Goal: Task Accomplishment & Management: Manage account settings

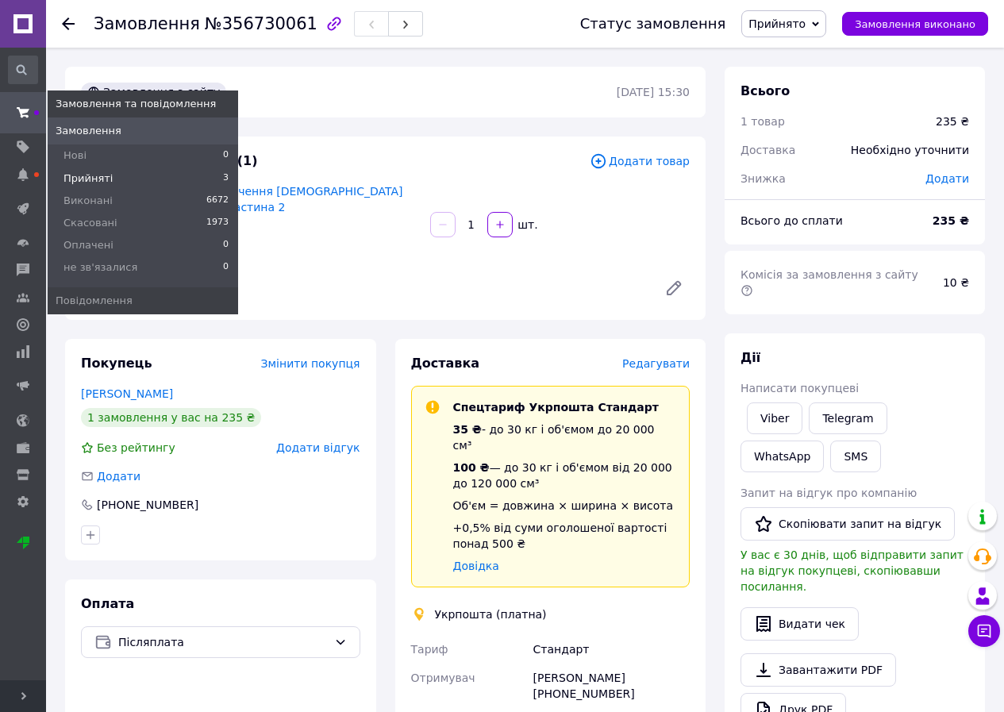
click at [94, 173] on span "Прийняті" at bounding box center [87, 178] width 49 height 14
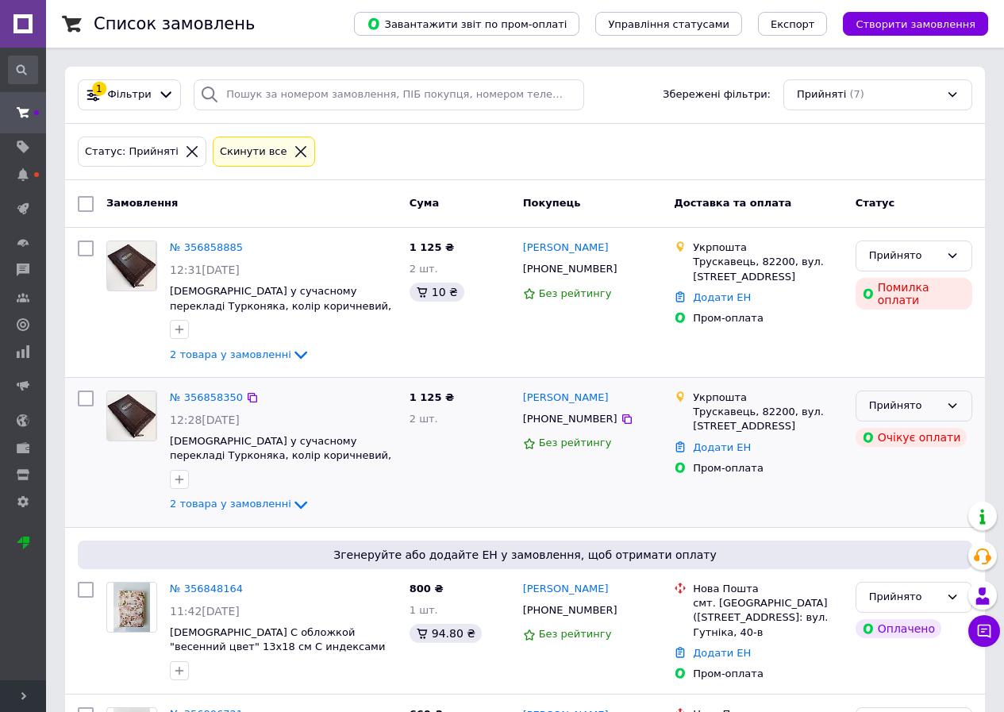
click at [955, 406] on icon at bounding box center [952, 405] width 9 height 5
click at [921, 457] on li "Скасовано" at bounding box center [913, 467] width 115 height 29
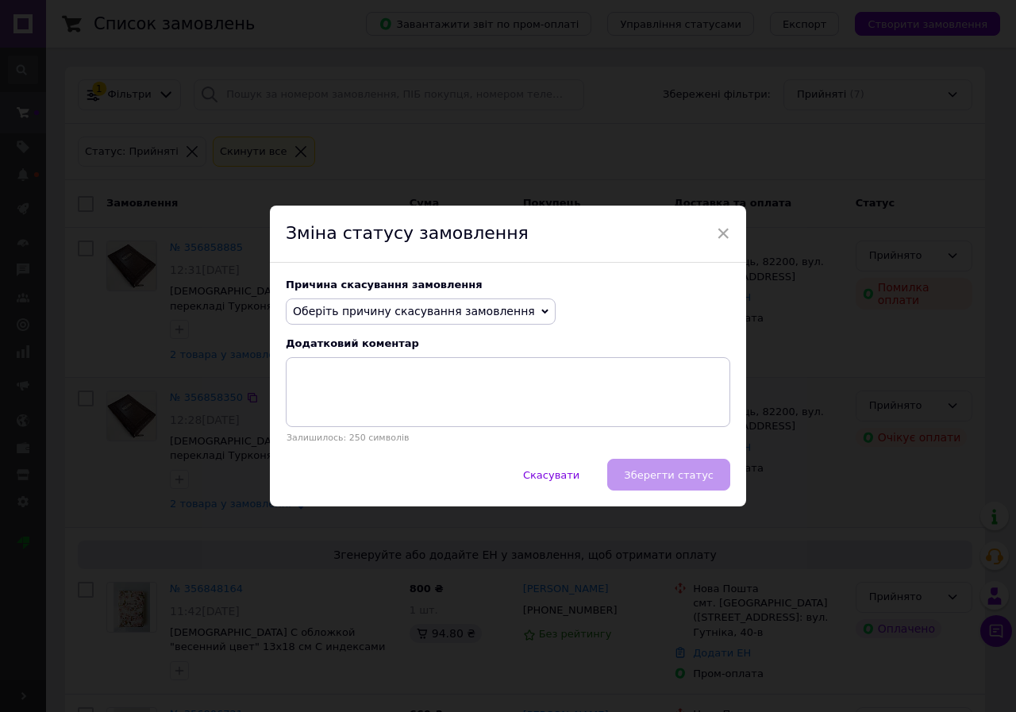
click at [456, 313] on span "Оберіть причину скасування замовлення" at bounding box center [414, 311] width 242 height 13
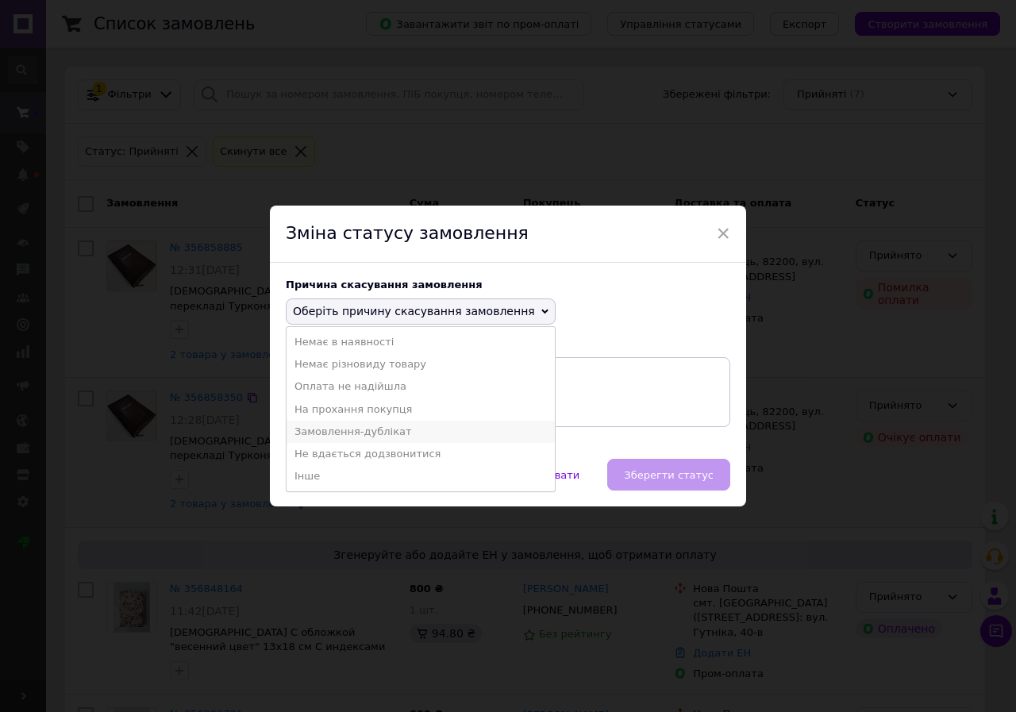
click at [396, 425] on li "Замовлення-дублікат" at bounding box center [420, 432] width 268 height 22
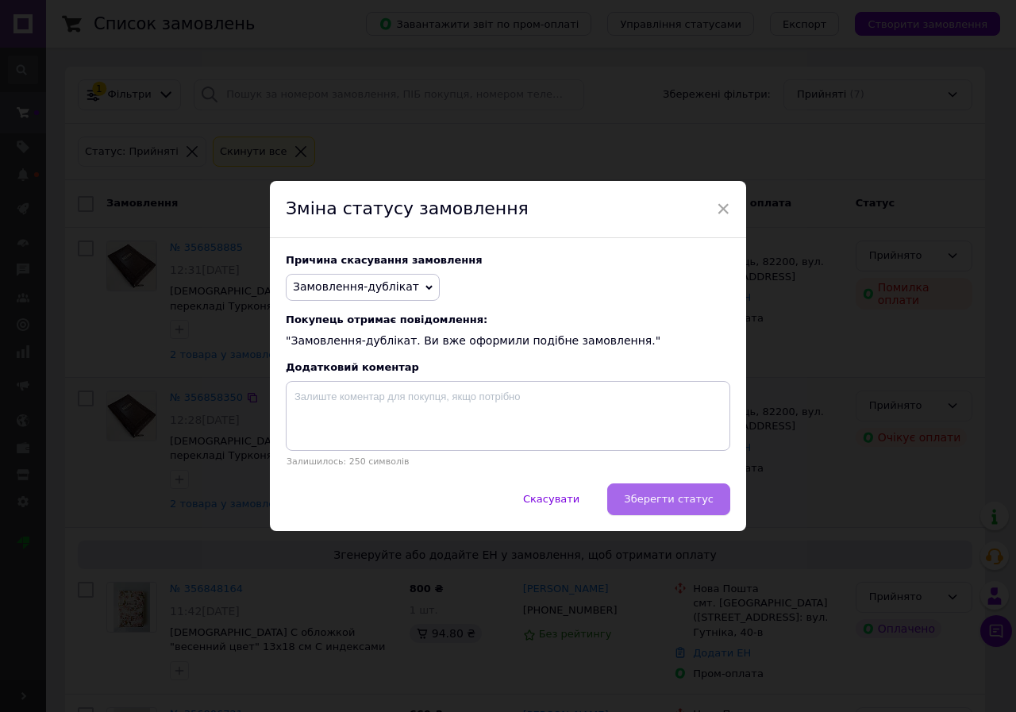
click at [680, 496] on span "Зберегти статус" at bounding box center [669, 499] width 90 height 12
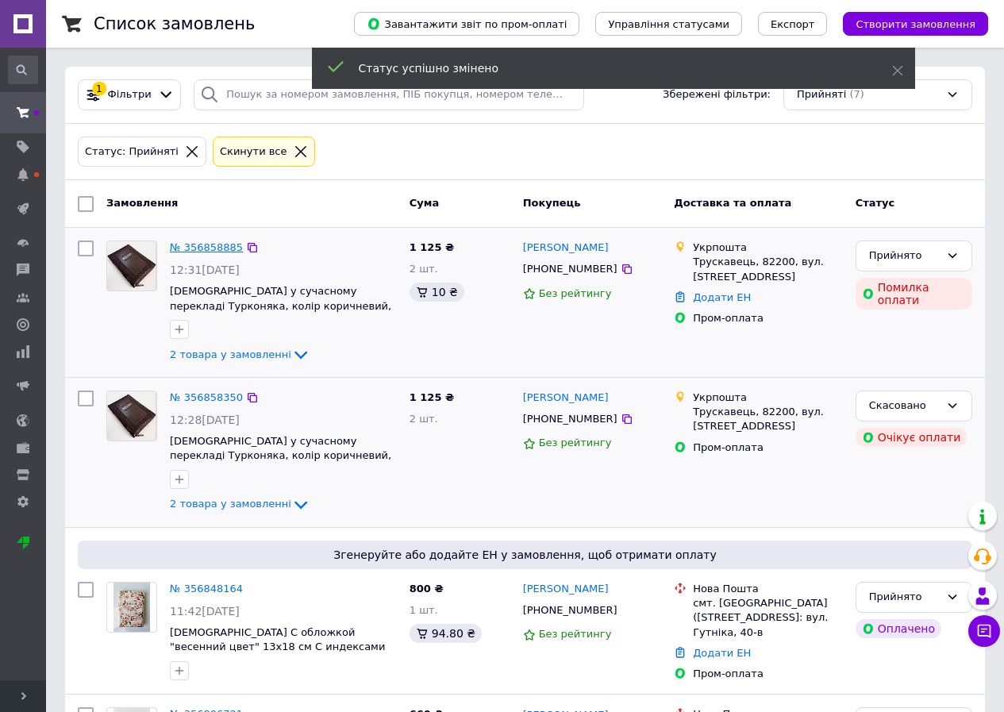
click at [200, 244] on link "№ 356858885" at bounding box center [206, 247] width 73 height 12
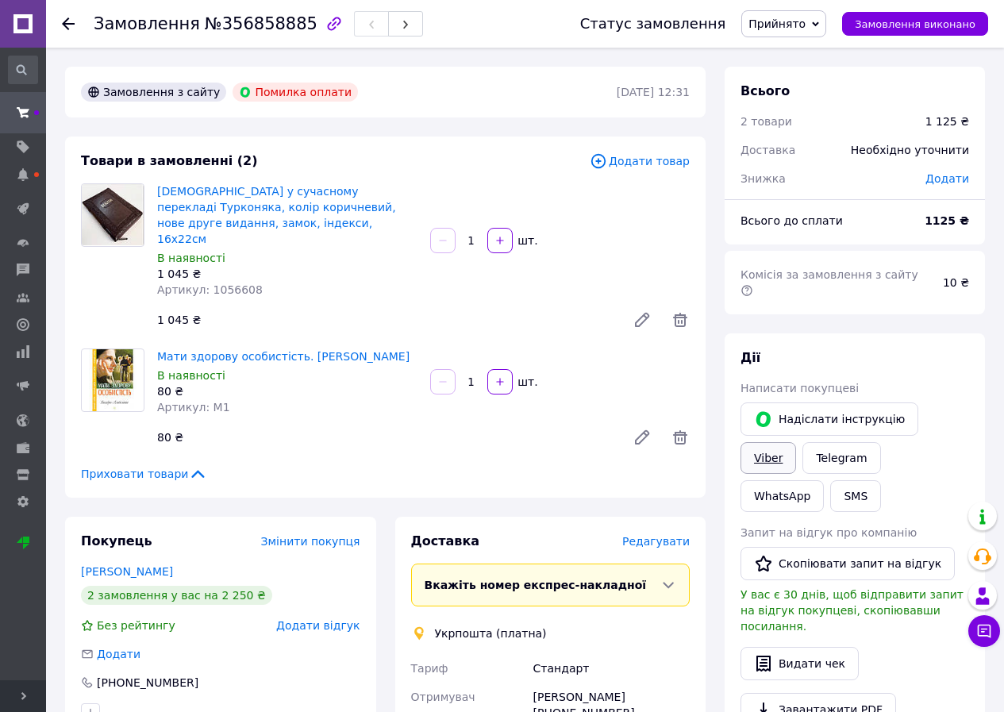
click at [796, 442] on link "Viber" at bounding box center [768, 458] width 56 height 32
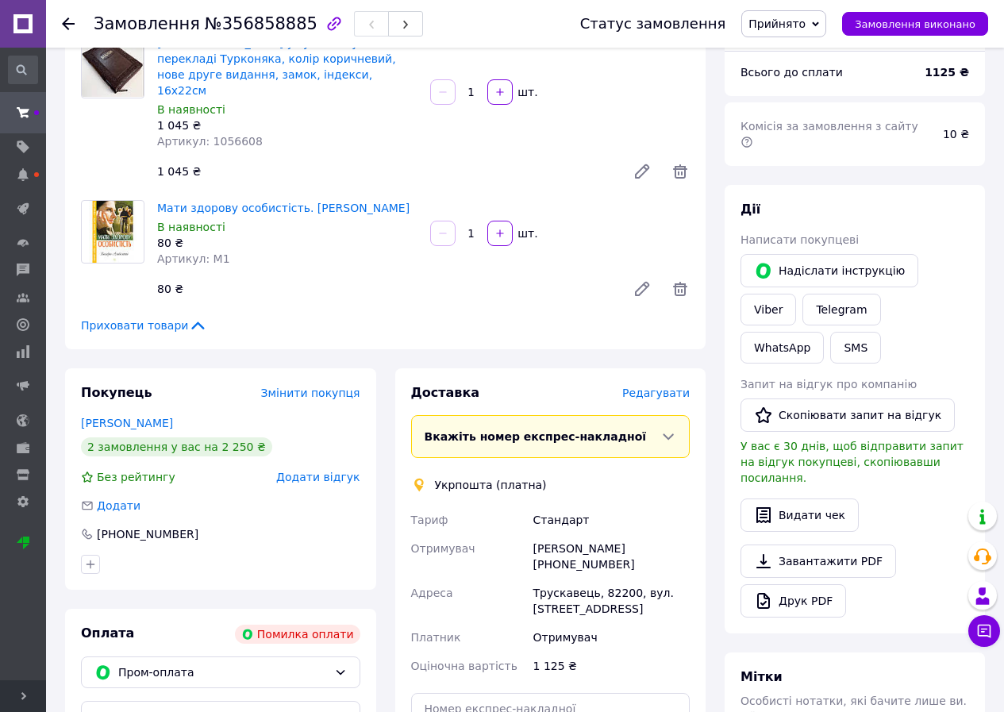
scroll to position [159, 0]
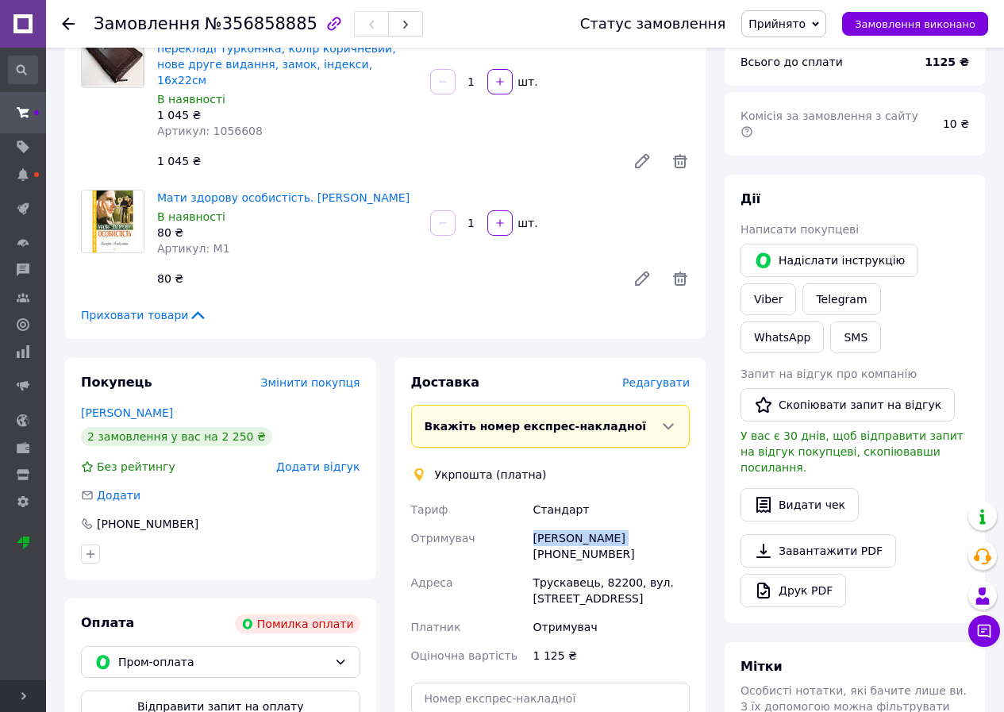
drag, startPoint x: 621, startPoint y: 528, endPoint x: 521, endPoint y: 533, distance: 100.9
click at [521, 533] on div "Тариф Стандарт Отримувач Розалія Бродич +380687336813 Адреса Трускавець, 82200,…" at bounding box center [551, 582] width 286 height 175
click at [628, 536] on div "Розалія Бродич +380687336813" at bounding box center [611, 546] width 163 height 44
drag, startPoint x: 626, startPoint y: 544, endPoint x: 528, endPoint y: 521, distance: 101.2
click at [528, 521] on div "Тариф Стандарт Отримувач Розалія Бродич +380687336813 Адреса Трускавець, 82200,…" at bounding box center [551, 582] width 286 height 175
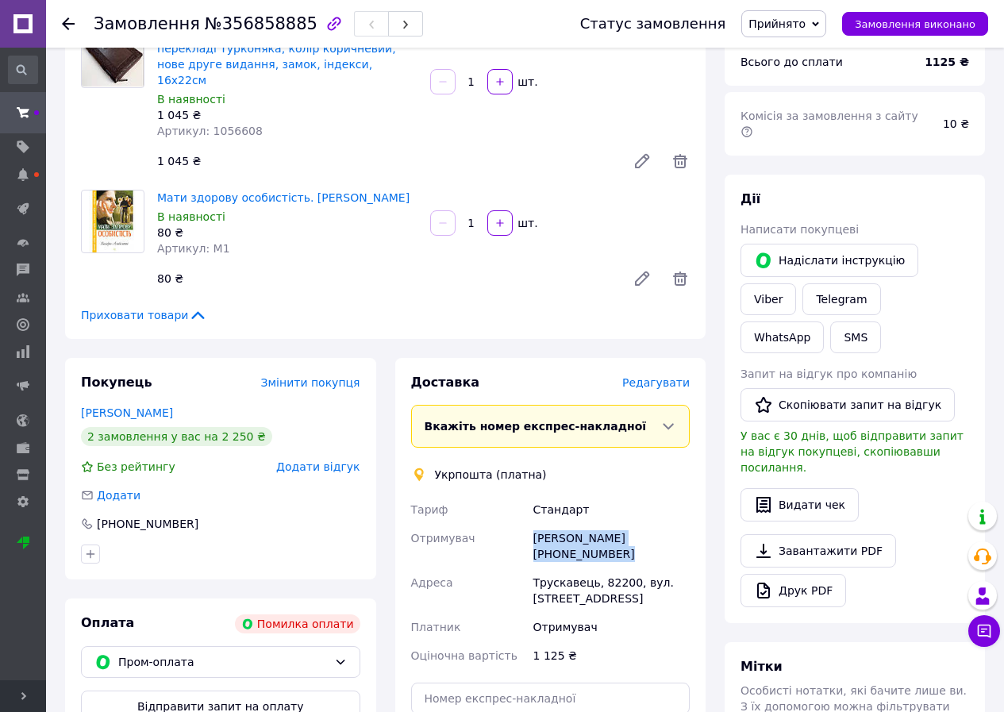
copy div "Отримувач Розалія Бродич +380687336813"
drag, startPoint x: 583, startPoint y: 575, endPoint x: 507, endPoint y: 576, distance: 76.2
click at [507, 576] on div "Тариф Стандарт Отримувач Розалія Бродич +380687336813 Адреса Трускавець, 82200,…" at bounding box center [551, 582] width 286 height 175
copy div "Адреса Трускавець, 82200, вул. Героїв УПА, 11"
drag, startPoint x: 220, startPoint y: 25, endPoint x: 286, endPoint y: 27, distance: 66.7
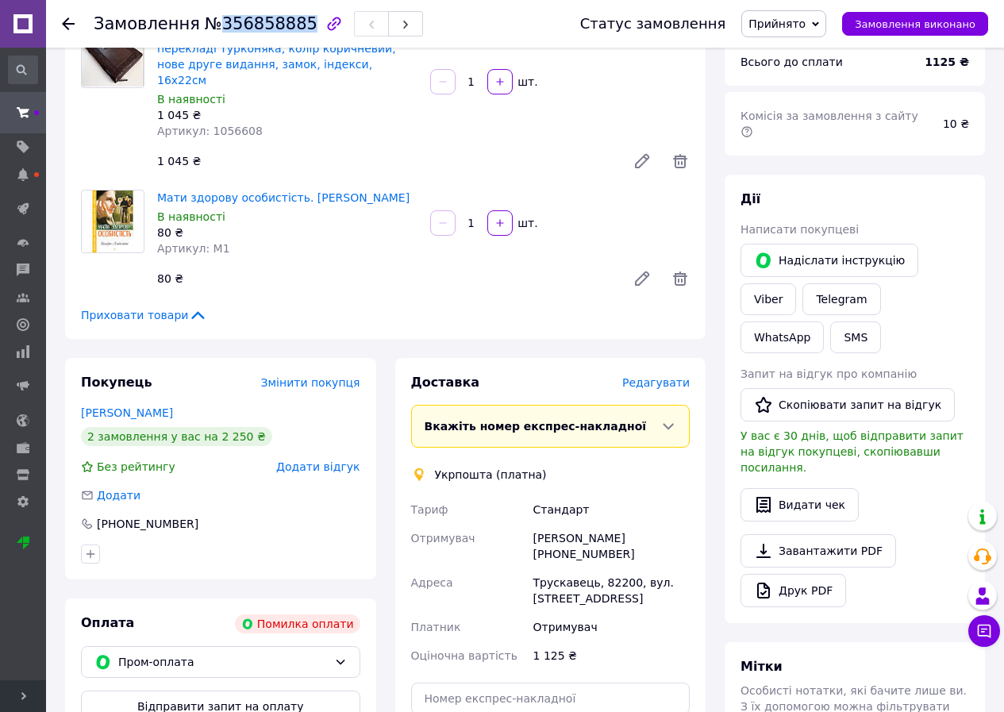
click at [286, 27] on span "№356858885" at bounding box center [261, 23] width 113 height 19
copy span "356858885"
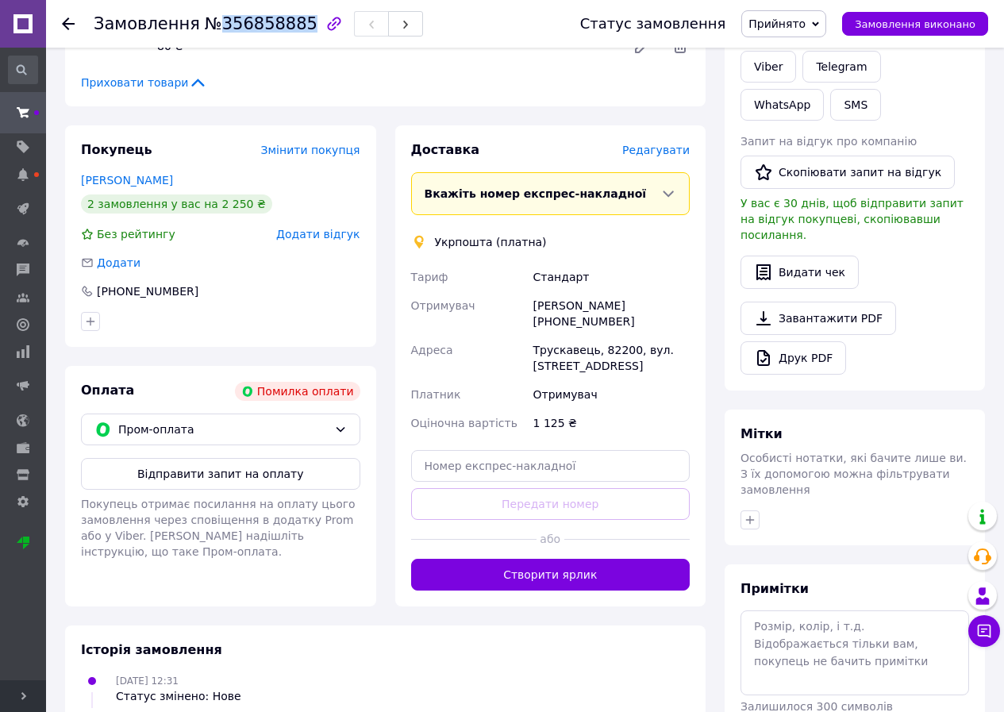
scroll to position [397, 0]
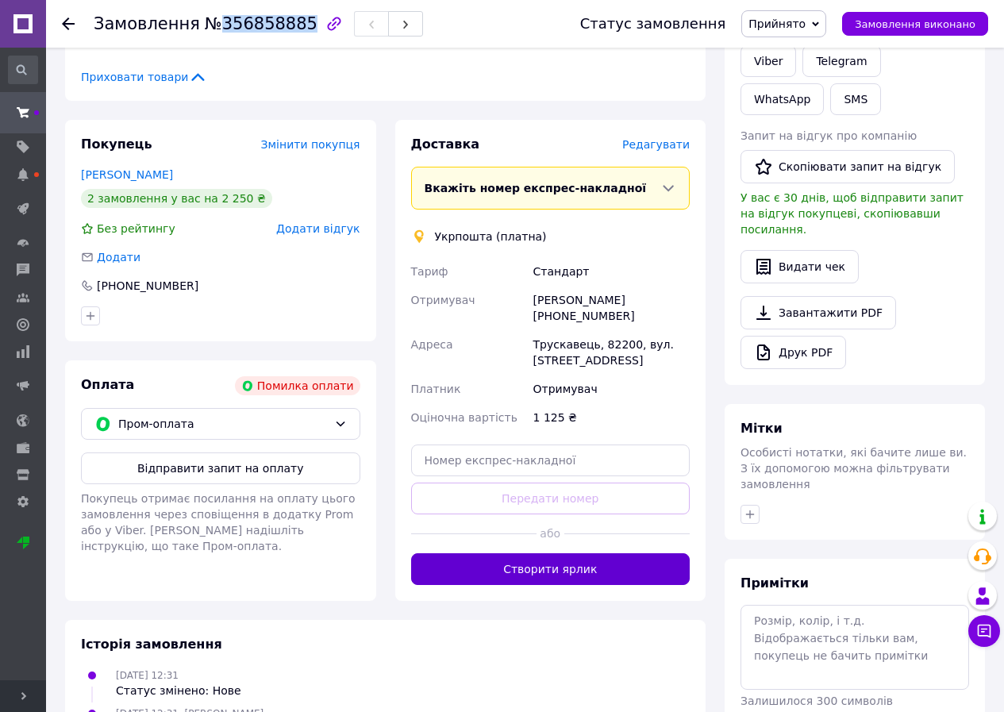
click at [494, 553] on button "Створити ярлик" at bounding box center [550, 569] width 279 height 32
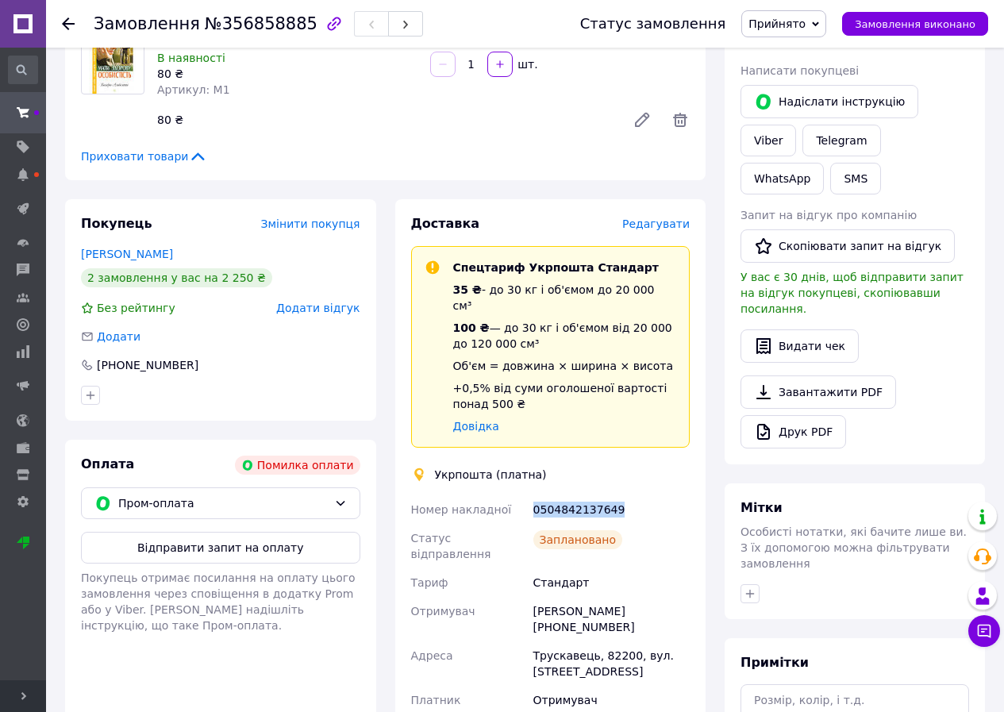
drag, startPoint x: 619, startPoint y: 475, endPoint x: 525, endPoint y: 478, distance: 93.7
click at [525, 495] on div "Номер накладної 0504842137649 Статус відправлення Заплановано Тариф Стандарт От…" at bounding box center [551, 633] width 286 height 276
copy div "Номер накладної 0504842137649"
click at [84, 671] on div "Оплата Помилка оплати Пром-оплата Відправити запит на оплату Покупець отримає п…" at bounding box center [220, 636] width 311 height 392
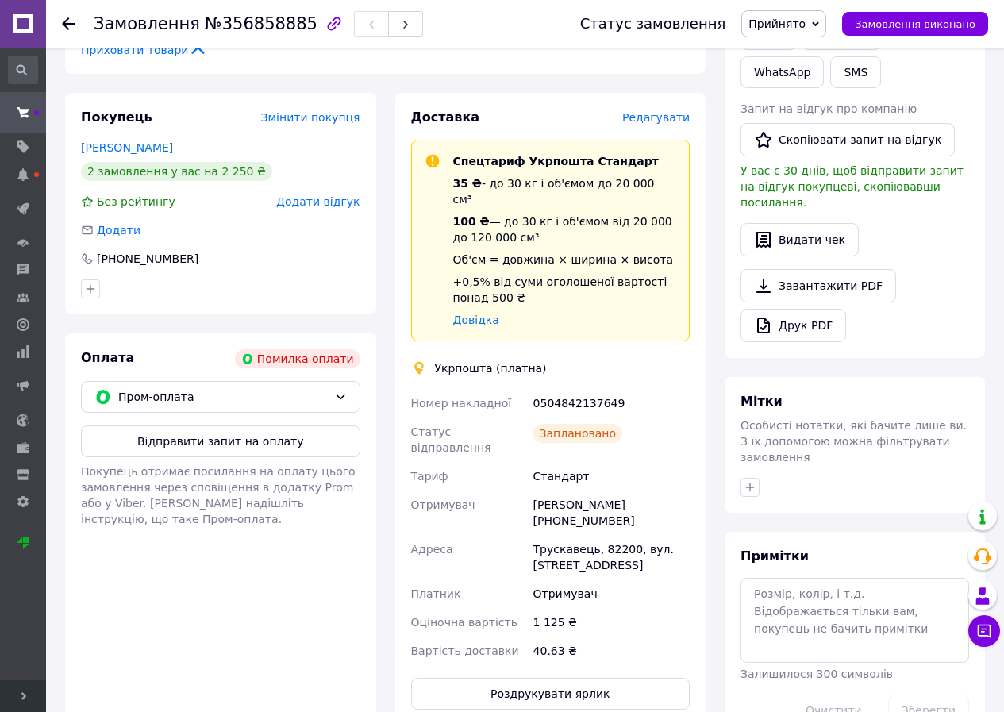
scroll to position [556, 0]
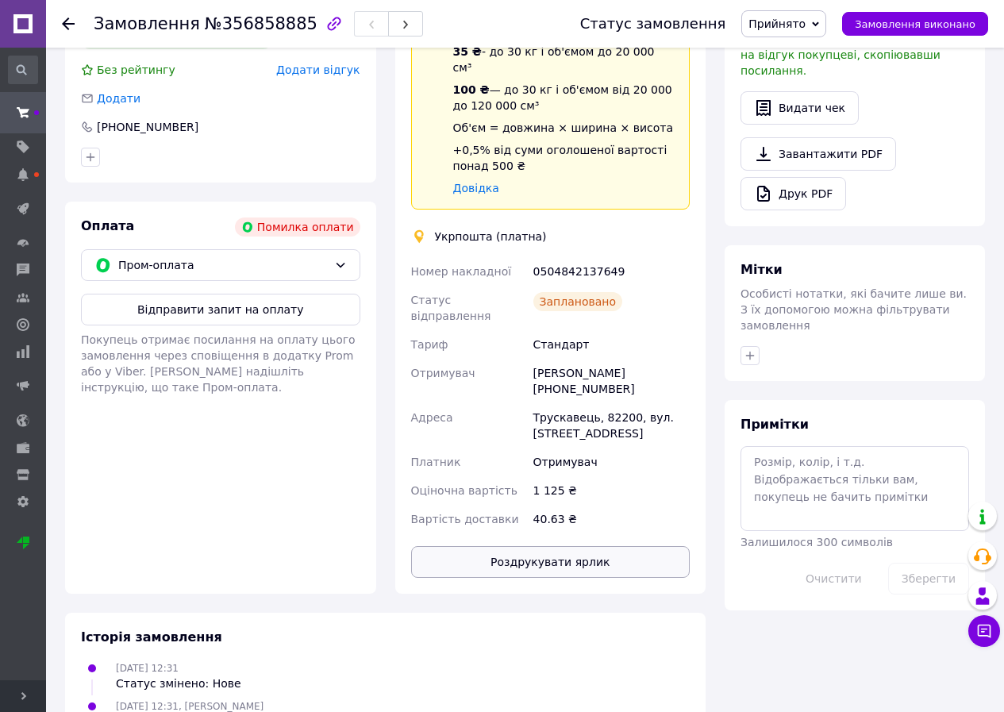
click at [562, 546] on button "Роздрукувати ярлик" at bounding box center [550, 562] width 279 height 32
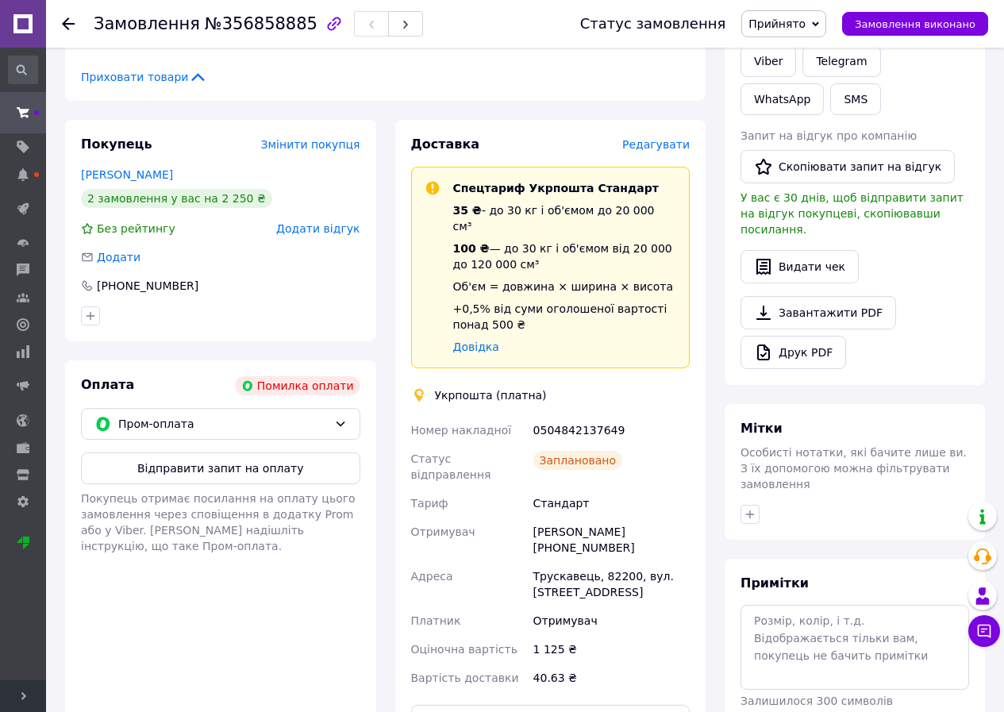
scroll to position [79, 0]
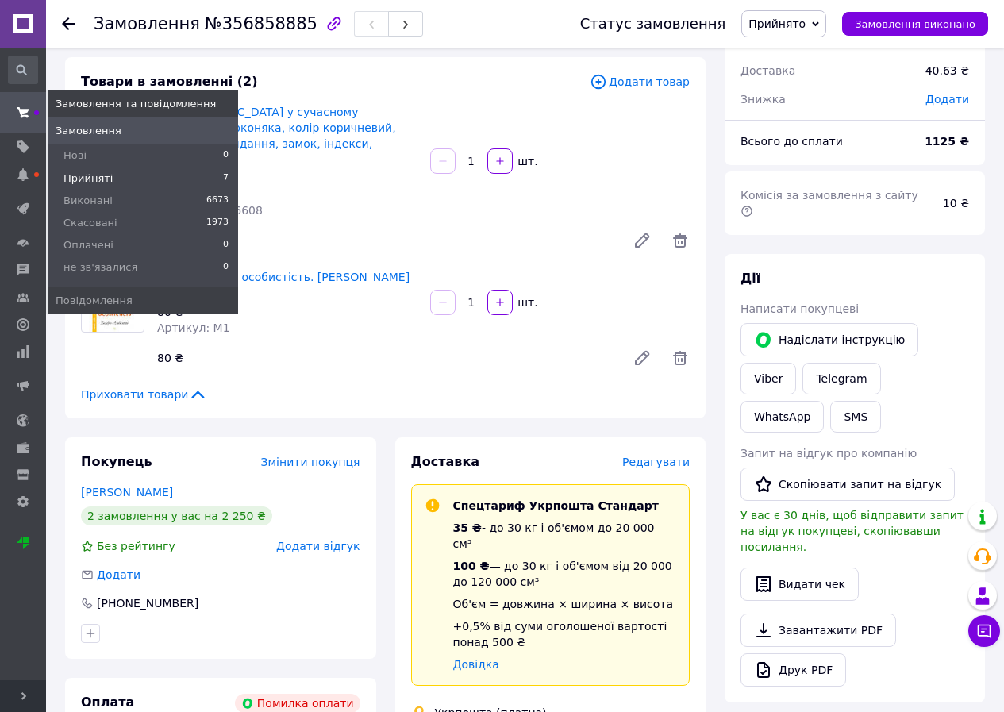
click at [104, 186] on li "Прийняті 7" at bounding box center [143, 178] width 190 height 22
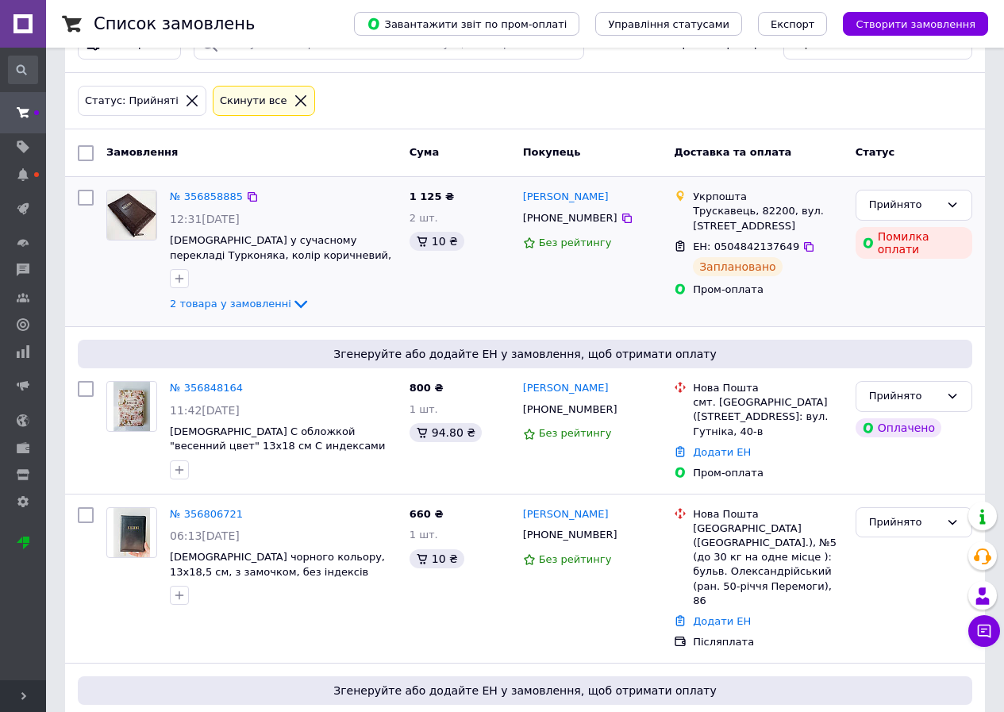
scroll to position [79, 0]
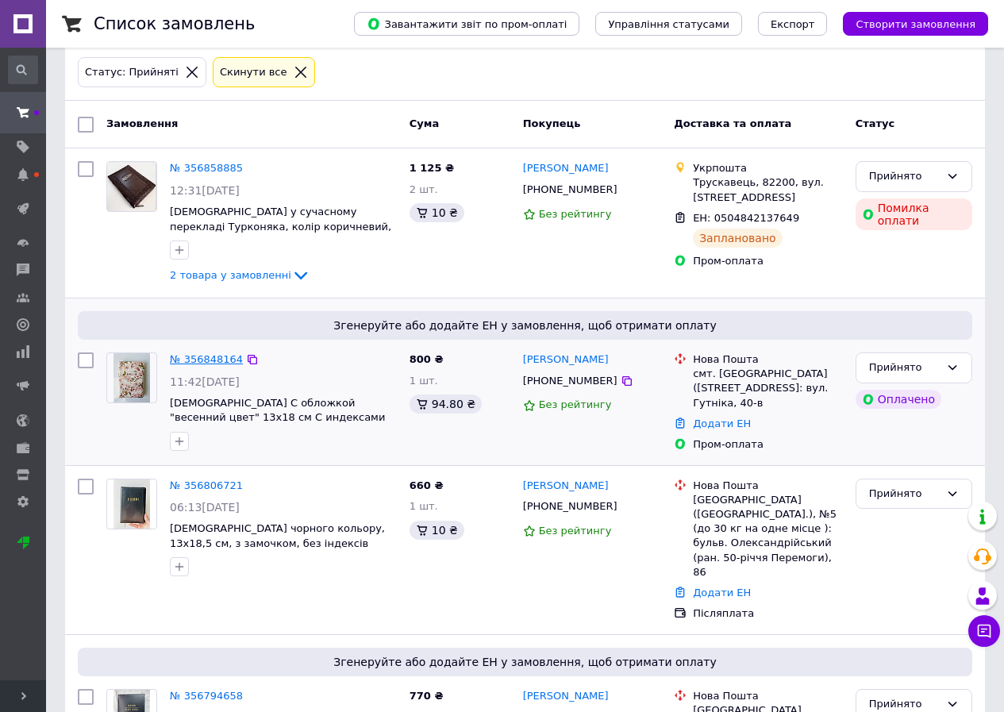
click at [206, 361] on link "№ 356848164" at bounding box center [206, 359] width 73 height 12
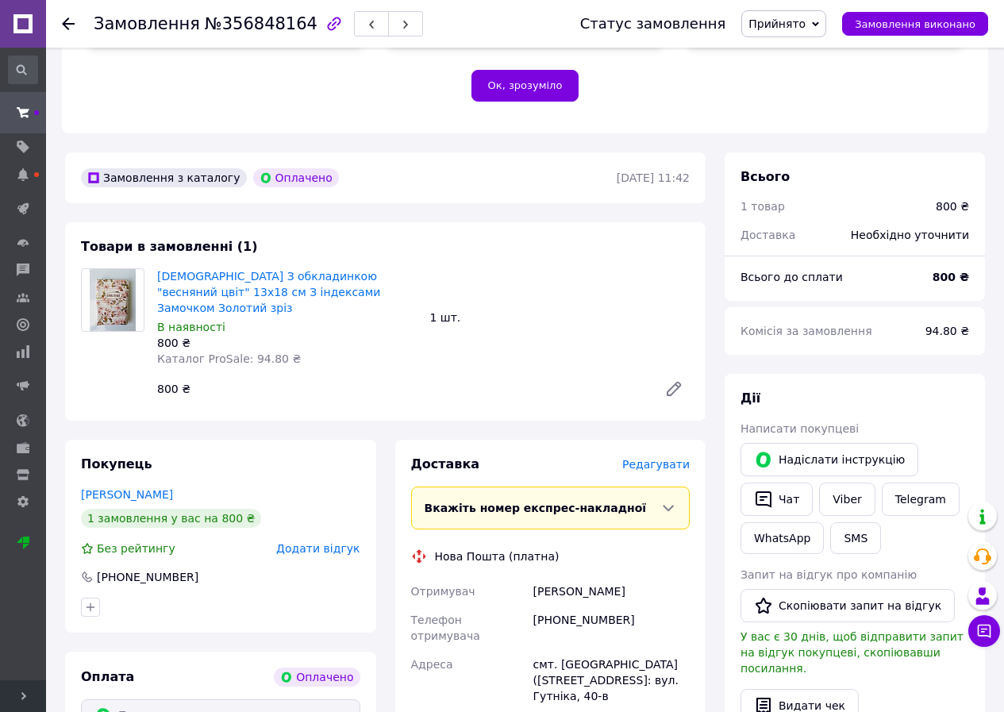
scroll to position [476, 0]
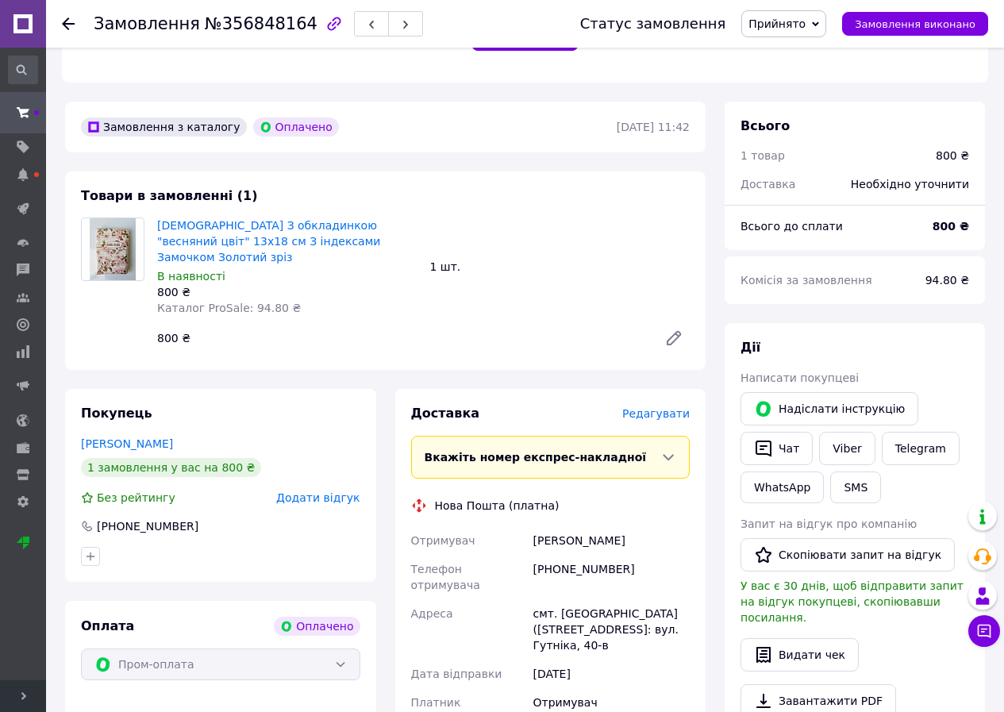
drag, startPoint x: 624, startPoint y: 489, endPoint x: 520, endPoint y: 506, distance: 105.3
click at [520, 526] on div "Отримувач Скоропад Аріна Телефон отримувача +380630729978 Адреса смт. Токарівка…" at bounding box center [551, 635] width 286 height 219
copy div "Отримувач Скоропад Аріна"
drag, startPoint x: 617, startPoint y: 517, endPoint x: 526, endPoint y: 522, distance: 90.6
click at [526, 526] on div "Отримувач Скоропад Аріна Телефон отримувача +380630729978 Адреса смт. Токарівка…" at bounding box center [551, 635] width 286 height 219
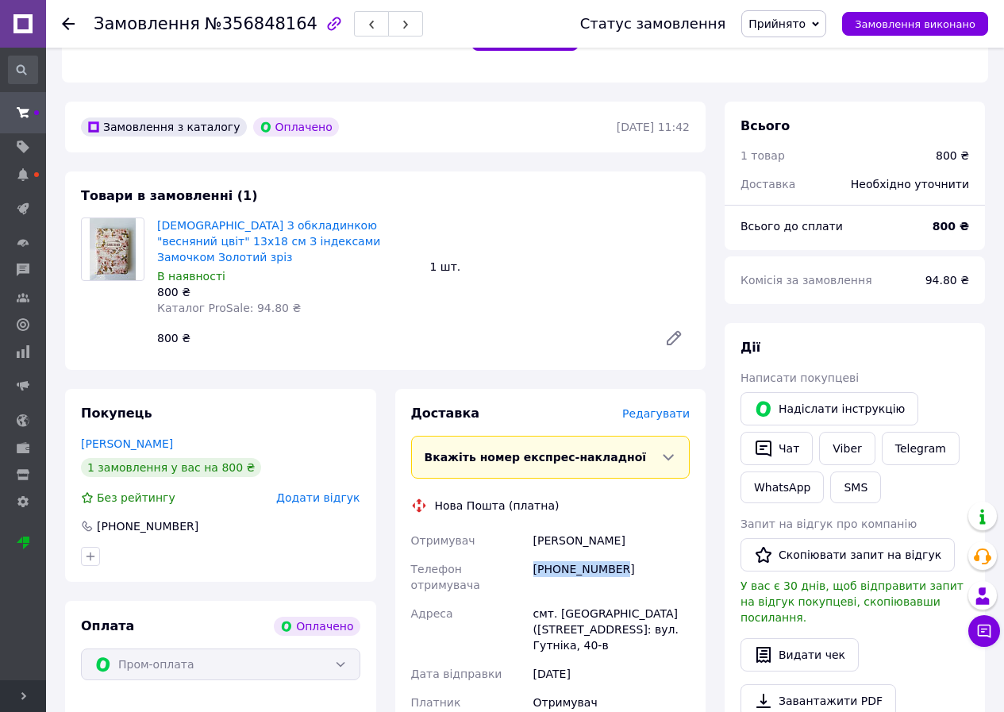
copy div "Телефон отримувача +380630729978"
drag, startPoint x: 632, startPoint y: 588, endPoint x: 500, endPoint y: 548, distance: 138.3
click at [500, 548] on div "Отримувач Скоропад Аріна Телефон отримувача +380630729978 Адреса смт. Токарівка…" at bounding box center [551, 635] width 286 height 219
copy div "Адреса смт. Токарівка (Миколаївська обл., Вознесенський р-н.), №1: вул. Гутніка…"
drag, startPoint x: 211, startPoint y: 18, endPoint x: 299, endPoint y: 42, distance: 91.2
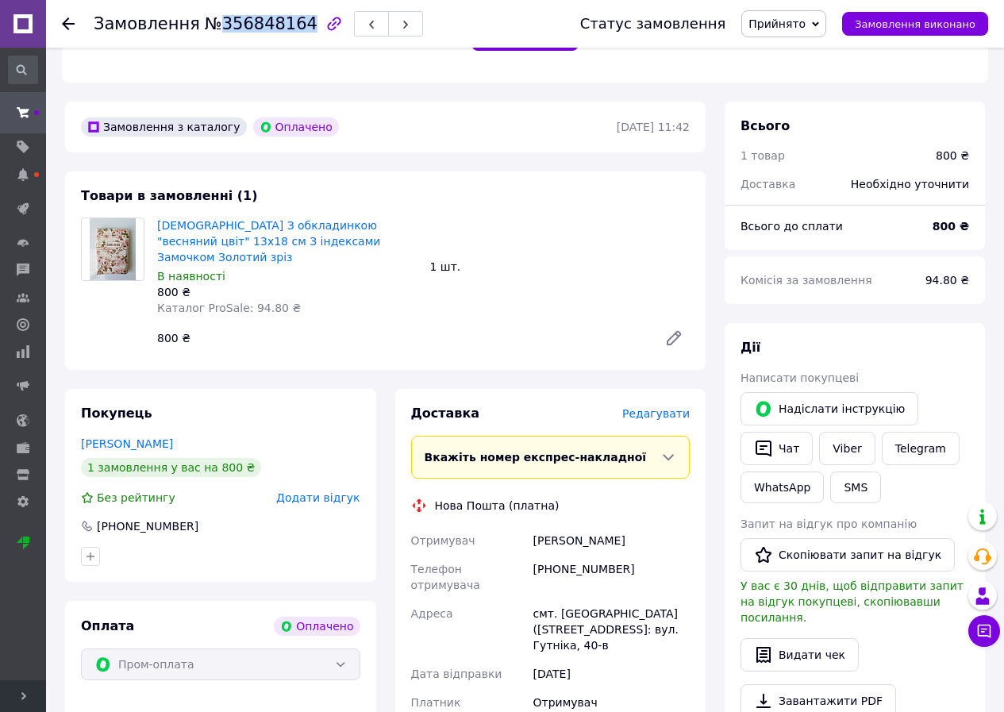
click at [299, 42] on div "Замовлення №356848164" at bounding box center [321, 24] width 455 height 48
copy span "356848164"
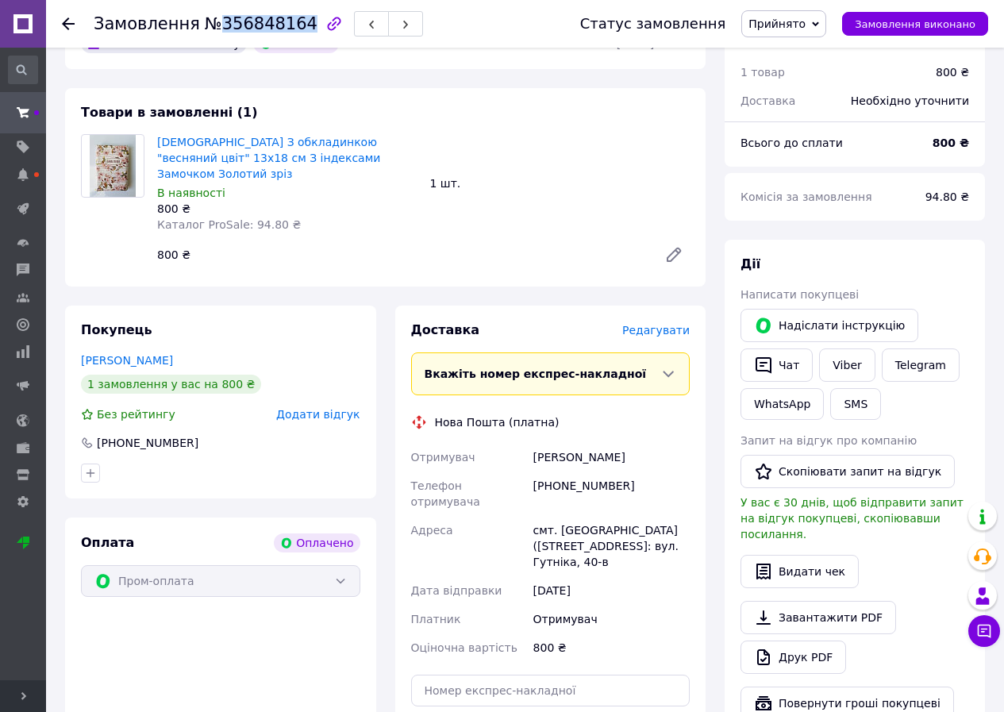
scroll to position [635, 0]
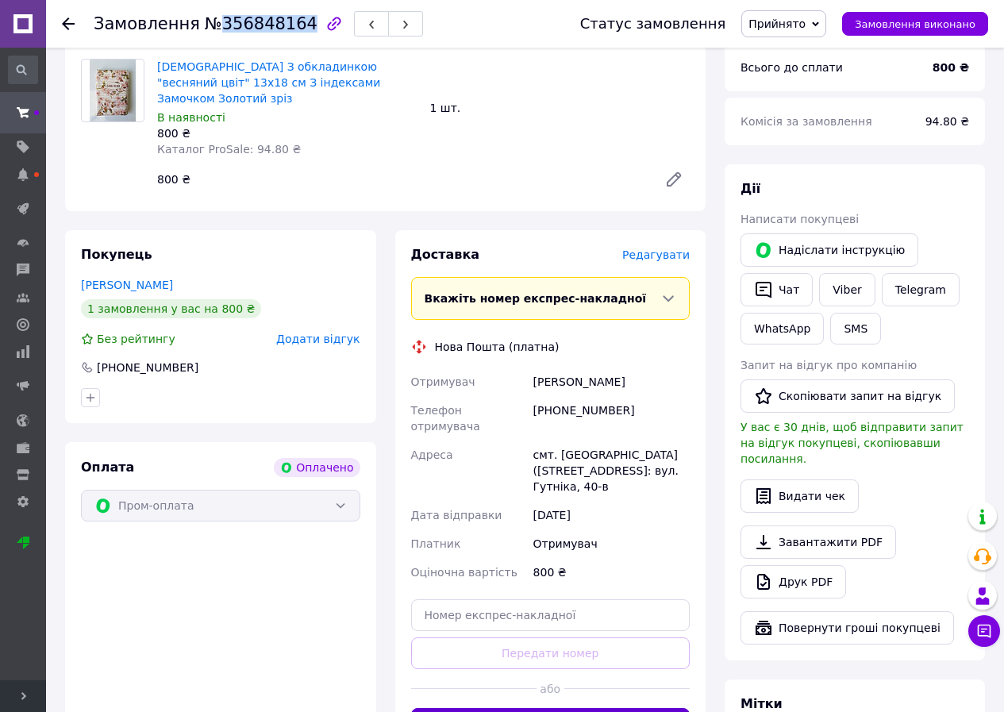
click at [527, 708] on button "Згенерувати ЕН" at bounding box center [550, 724] width 279 height 32
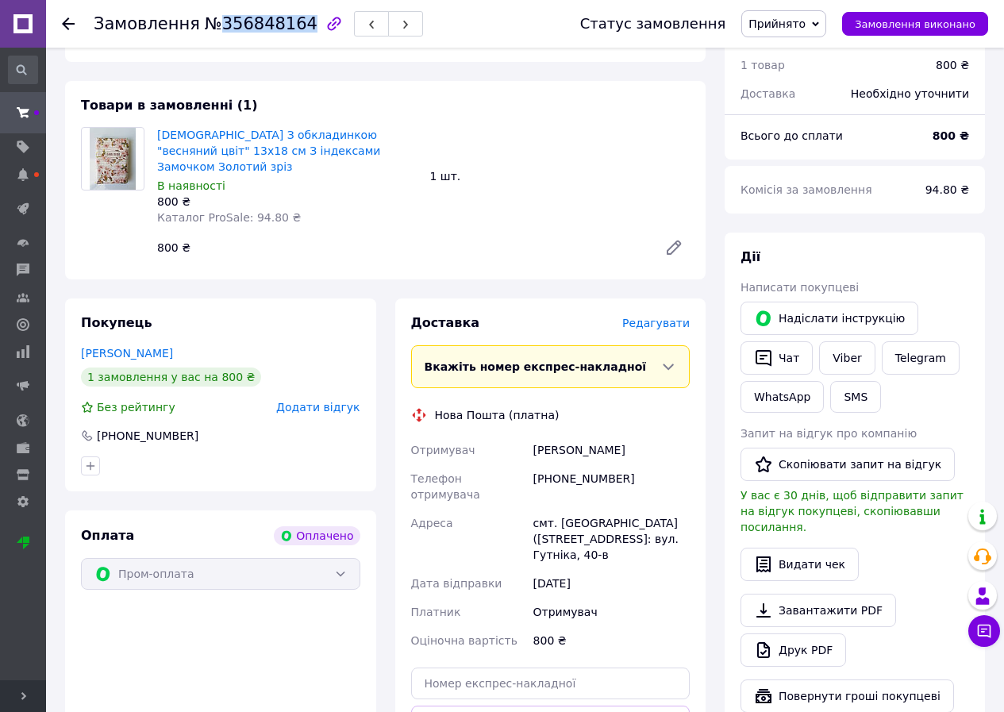
scroll to position [476, 0]
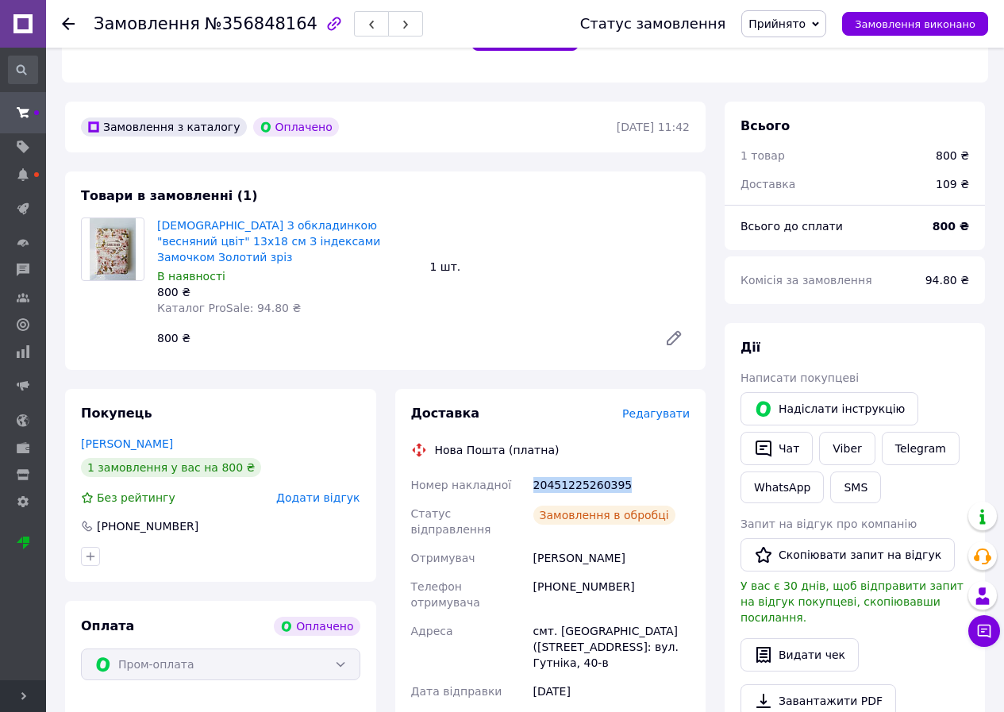
drag, startPoint x: 627, startPoint y: 433, endPoint x: 506, endPoint y: 435, distance: 121.4
click at [506, 471] on div "Номер накладної 20451225260395 Статус відправлення Замовлення в обробці Отримув…" at bounding box center [551, 631] width 286 height 321
copy div "Номер накладної 20451225260395"
click at [665, 572] on div "[PHONE_NUMBER]" at bounding box center [611, 594] width 163 height 44
click at [843, 432] on link "Viber" at bounding box center [847, 448] width 56 height 33
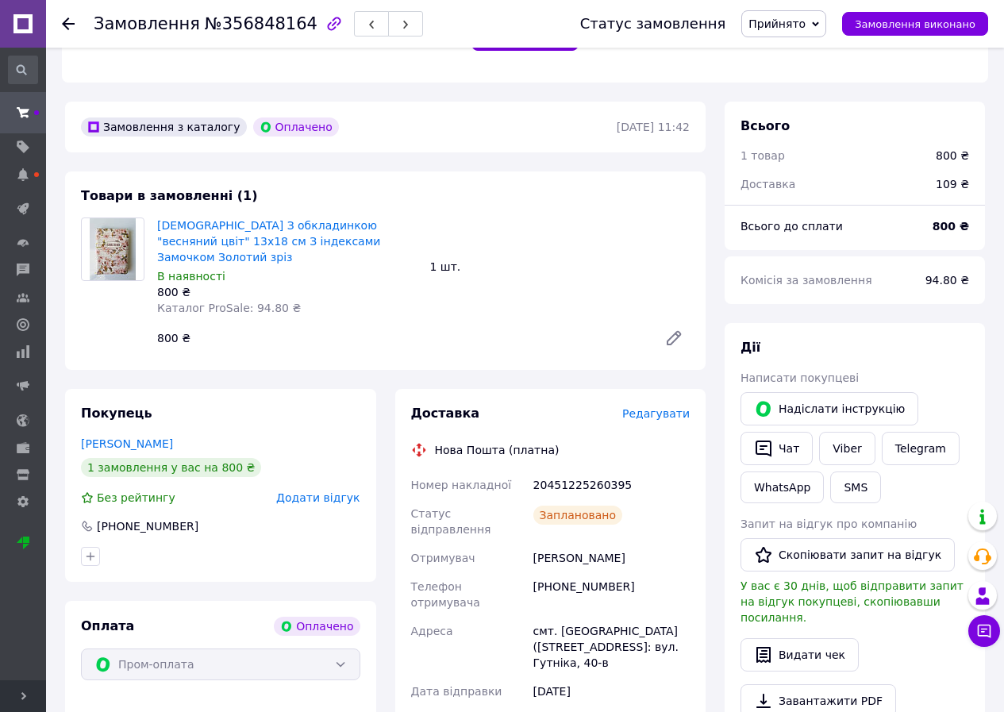
click at [70, 656] on div "Оплата Оплачено Пром-оплата" at bounding box center [220, 726] width 311 height 251
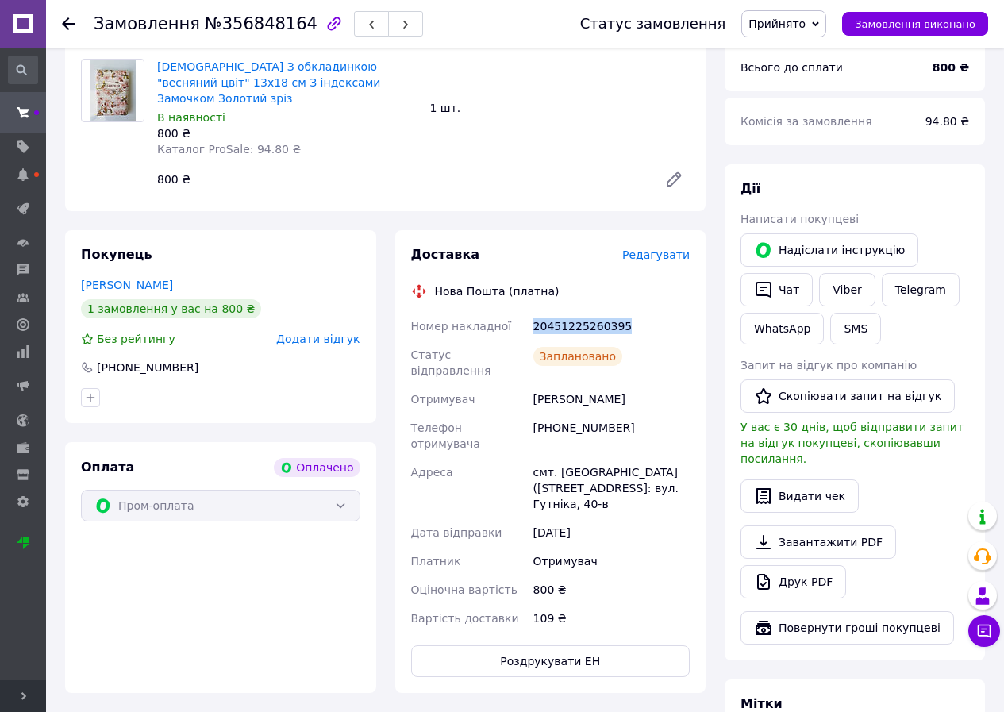
drag, startPoint x: 621, startPoint y: 279, endPoint x: 506, endPoint y: 287, distance: 116.1
click at [506, 312] on div "Номер накладної 20451225260395 Статус відправлення Заплановано Отримувач Скороп…" at bounding box center [551, 472] width 286 height 321
copy div "Номер накладної 20451225260395"
click at [777, 30] on span "Прийнято" at bounding box center [776, 23] width 57 height 13
click at [786, 57] on li "Виконано" at bounding box center [787, 56] width 90 height 24
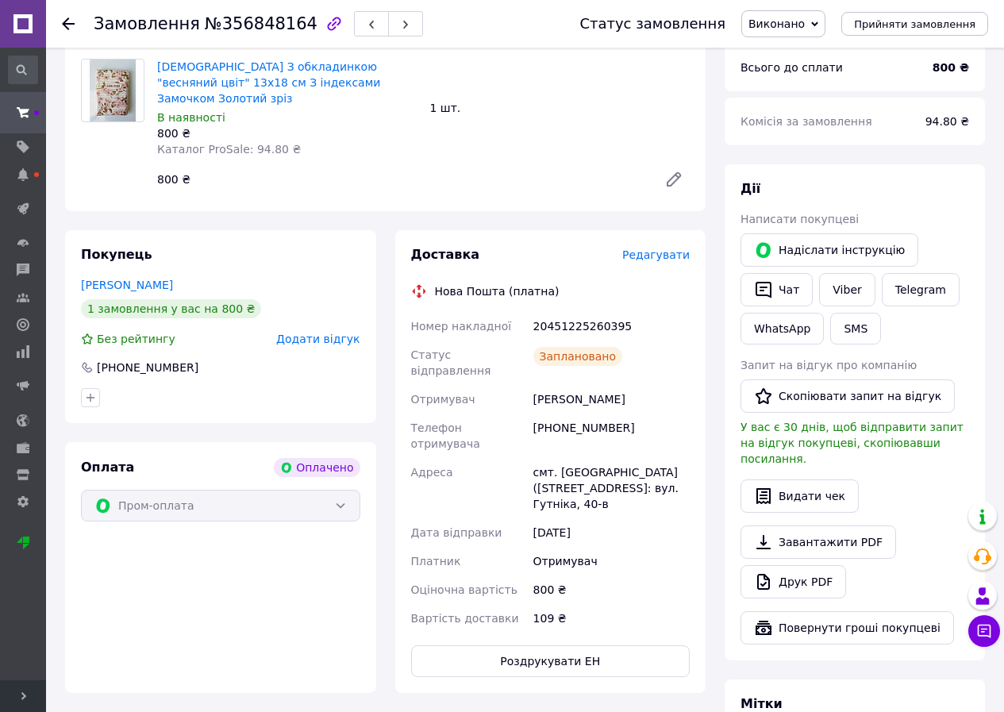
click at [64, 645] on div "Замовлення з каталогу Оплачено 12.08.2025 | 11:42 Товари в замовленні (1) Біблі…" at bounding box center [385, 494] width 659 height 1102
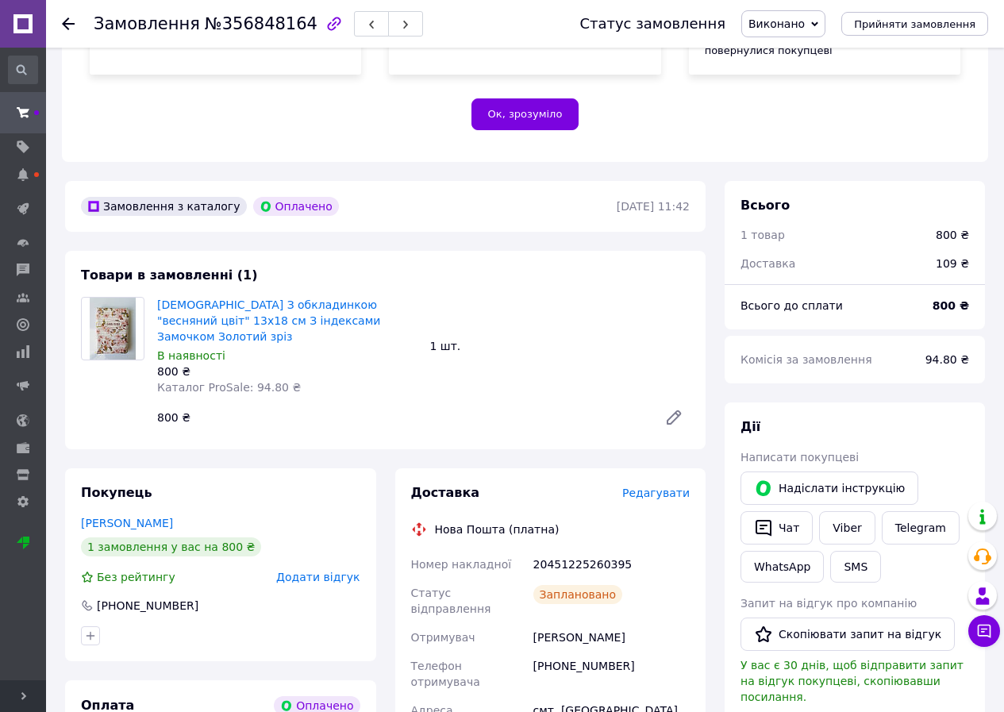
scroll to position [476, 0]
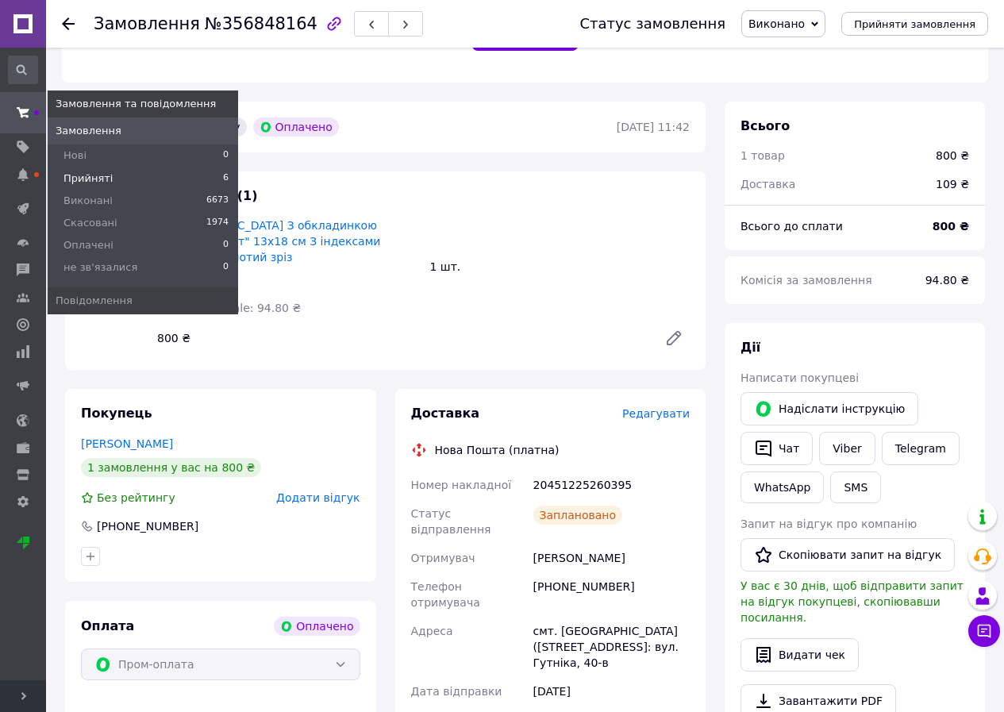
click at [102, 175] on span "Прийняті" at bounding box center [87, 178] width 49 height 14
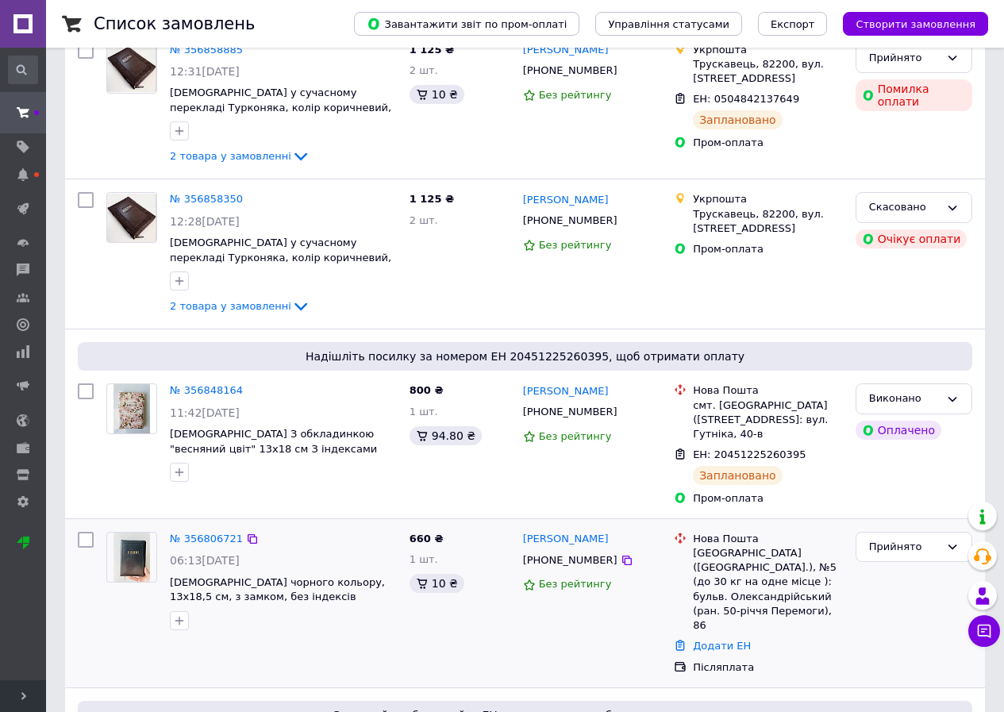
scroll to position [238, 0]
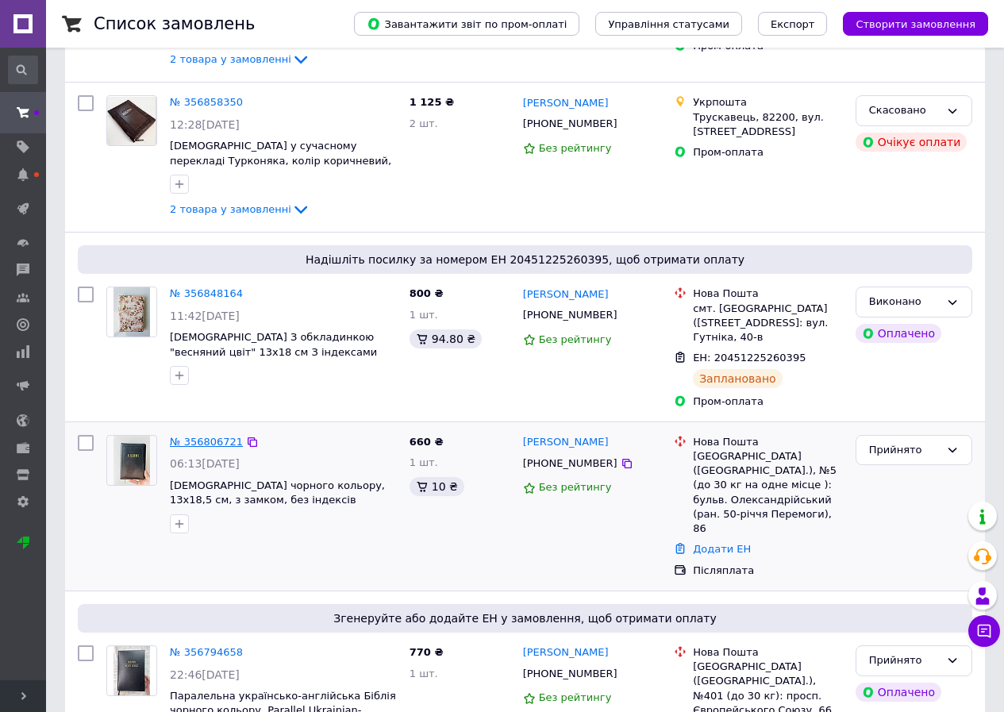
click at [194, 444] on link "№ 356806721" at bounding box center [206, 442] width 73 height 12
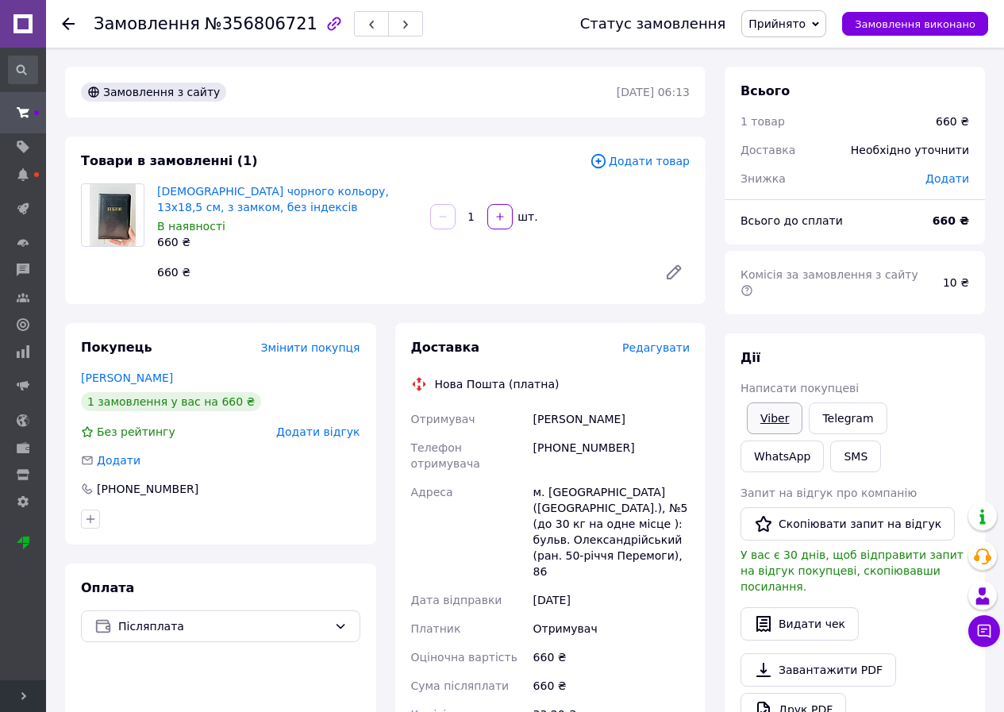
click at [781, 402] on link "Viber" at bounding box center [775, 418] width 56 height 32
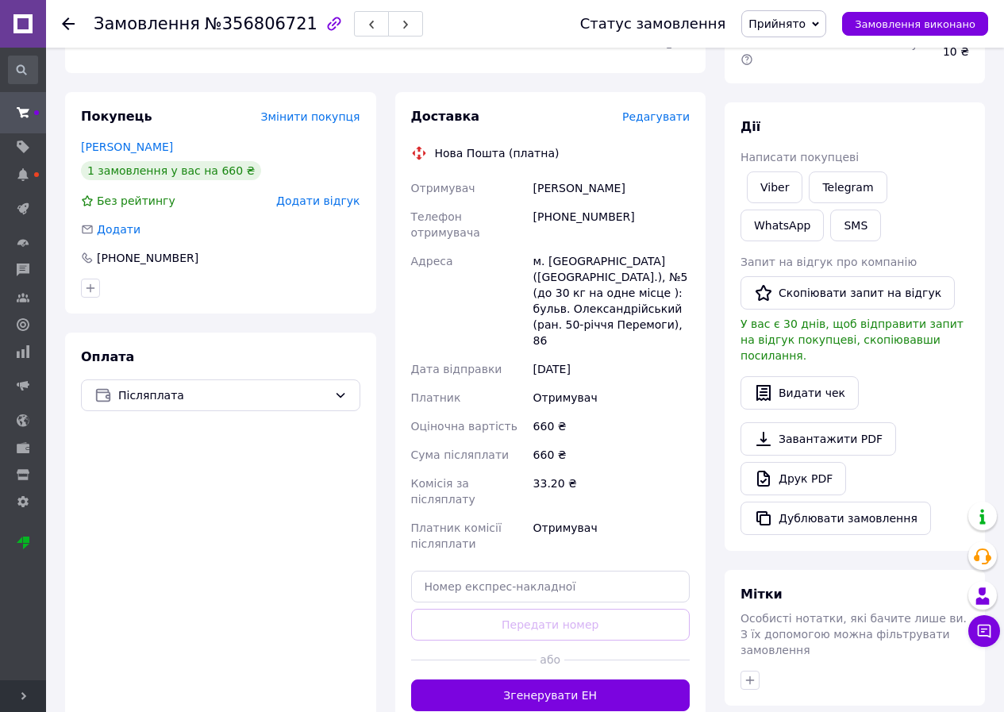
scroll to position [238, 0]
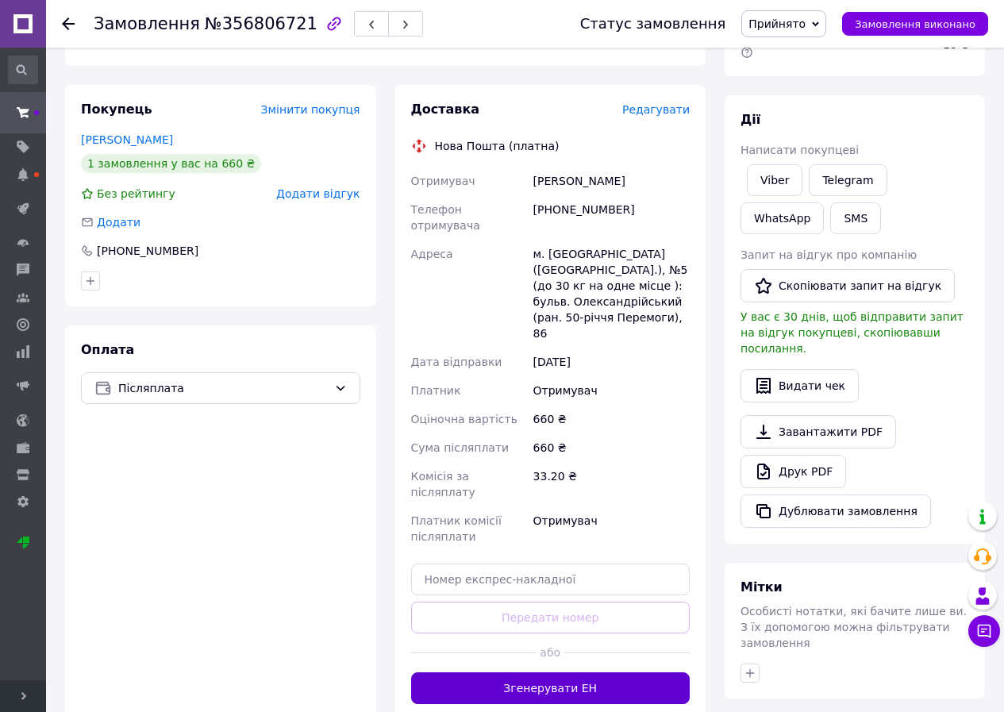
click at [448, 672] on button "Згенерувати ЕН" at bounding box center [550, 688] width 279 height 32
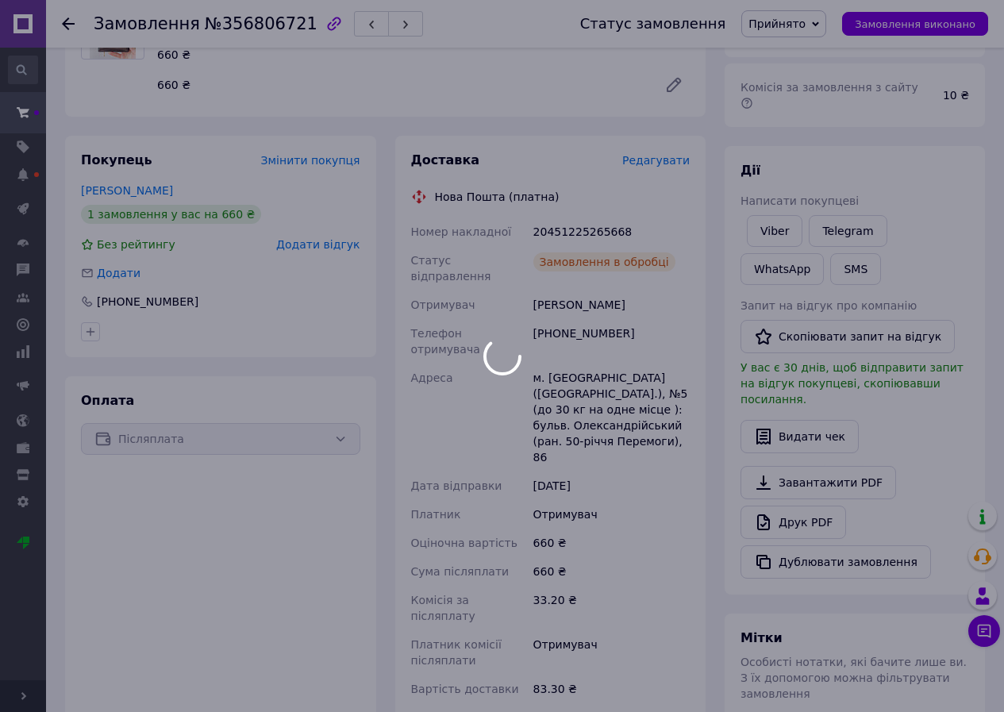
scroll to position [159, 0]
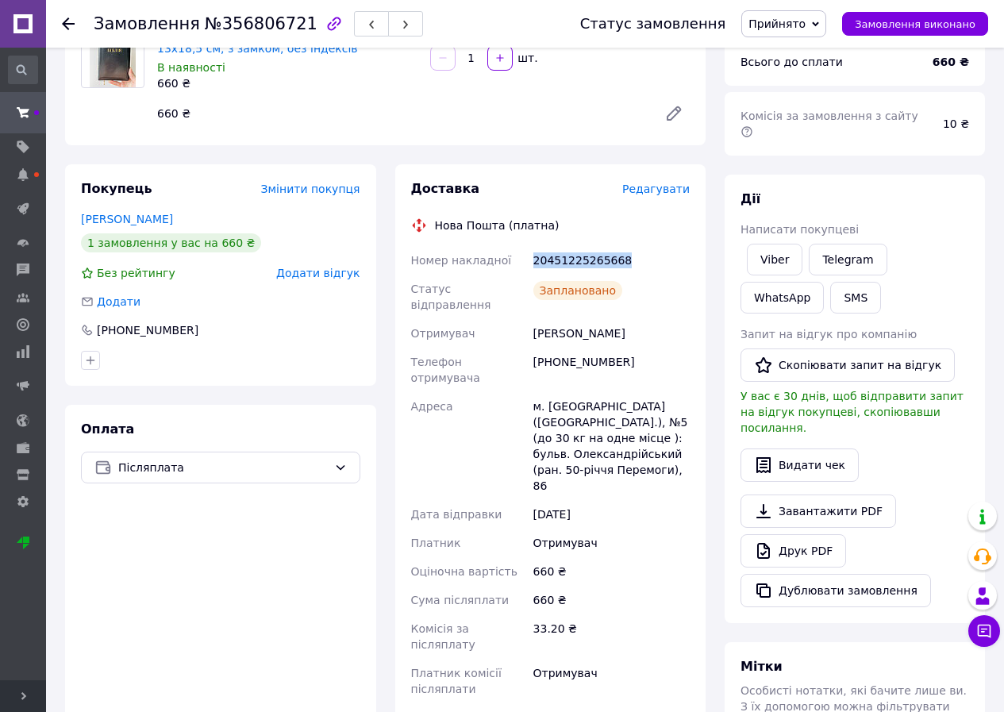
drag, startPoint x: 626, startPoint y: 262, endPoint x: 518, endPoint y: 267, distance: 108.0
click at [518, 267] on div "Номер накладної 20451225265668 Статус відправлення Заплановано Отримувач Литвин…" at bounding box center [551, 489] width 286 height 486
click at [69, 454] on div "Оплата Післяплата" at bounding box center [220, 598] width 311 height 387
drag, startPoint x: 601, startPoint y: 319, endPoint x: 520, endPoint y: 325, distance: 81.1
click at [520, 325] on div "Номер накладної 20451225265668 Статус відправлення Заплановано Отримувач Литвин…" at bounding box center [551, 489] width 286 height 486
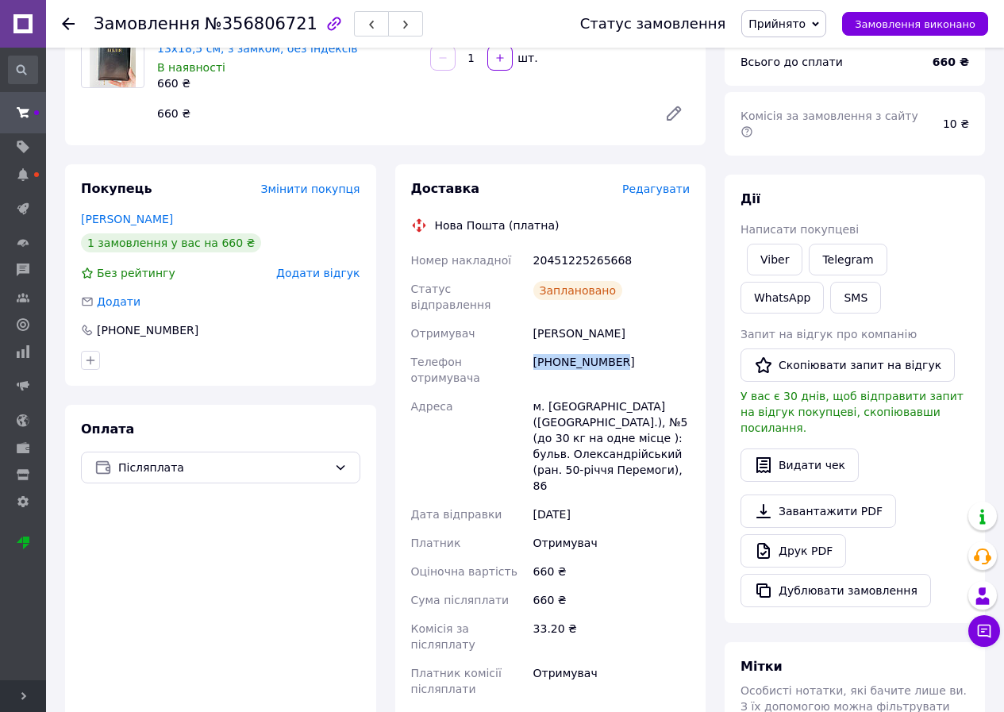
drag, startPoint x: 617, startPoint y: 352, endPoint x: 535, endPoint y: 362, distance: 83.1
click at [535, 362] on div "[PHONE_NUMBER]" at bounding box center [611, 370] width 163 height 44
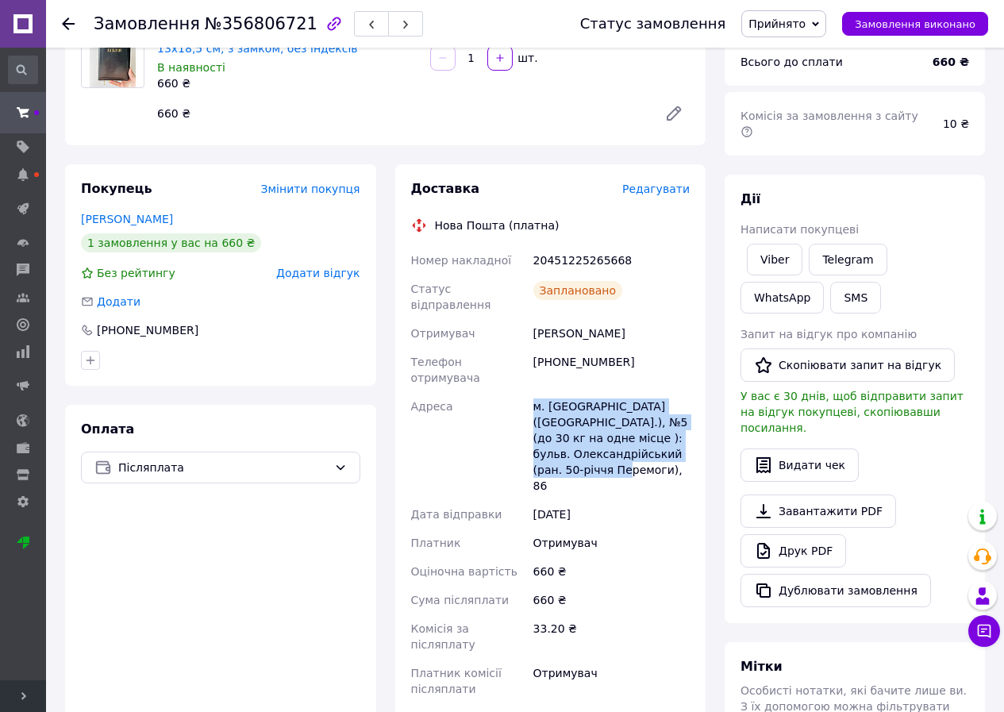
drag, startPoint x: 656, startPoint y: 427, endPoint x: 514, endPoint y: 396, distance: 145.4
click at [514, 396] on div "Номер накладної 20451225265668 Статус відправлення Заплановано Отримувач Литвин…" at bounding box center [551, 489] width 286 height 486
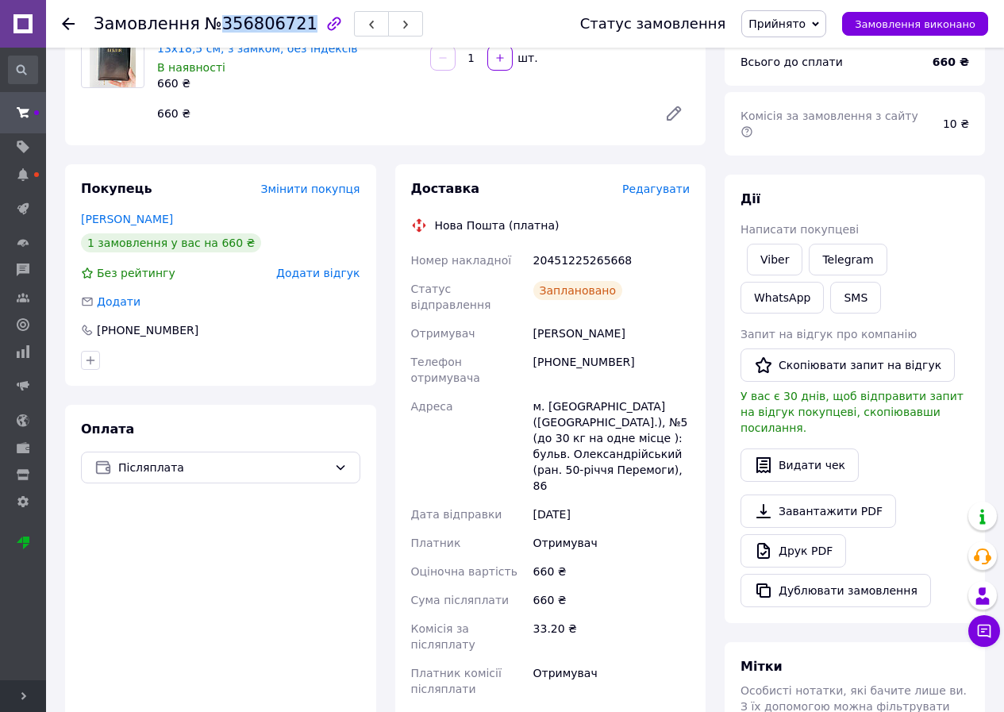
drag, startPoint x: 212, startPoint y: 29, endPoint x: 269, endPoint y: 43, distance: 58.9
click at [269, 43] on div "Замовлення №356806721" at bounding box center [321, 24] width 455 height 48
click at [805, 21] on span "Прийнято" at bounding box center [776, 23] width 57 height 13
click at [798, 52] on li "Виконано" at bounding box center [787, 56] width 90 height 24
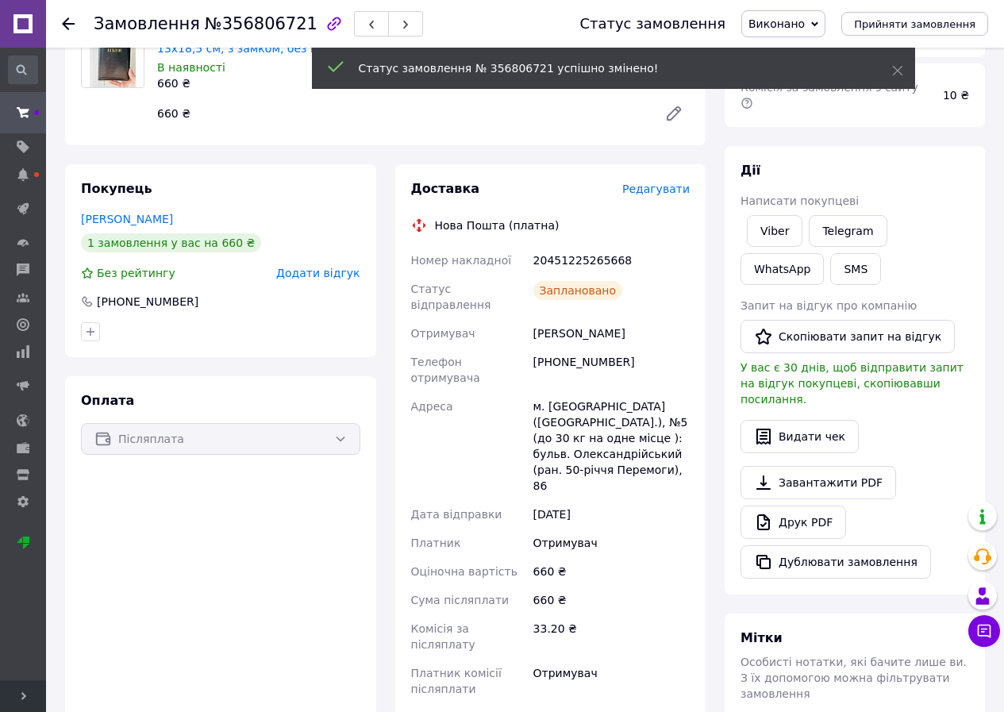
click at [74, 602] on div "Оплата Післяплата" at bounding box center [220, 584] width 311 height 416
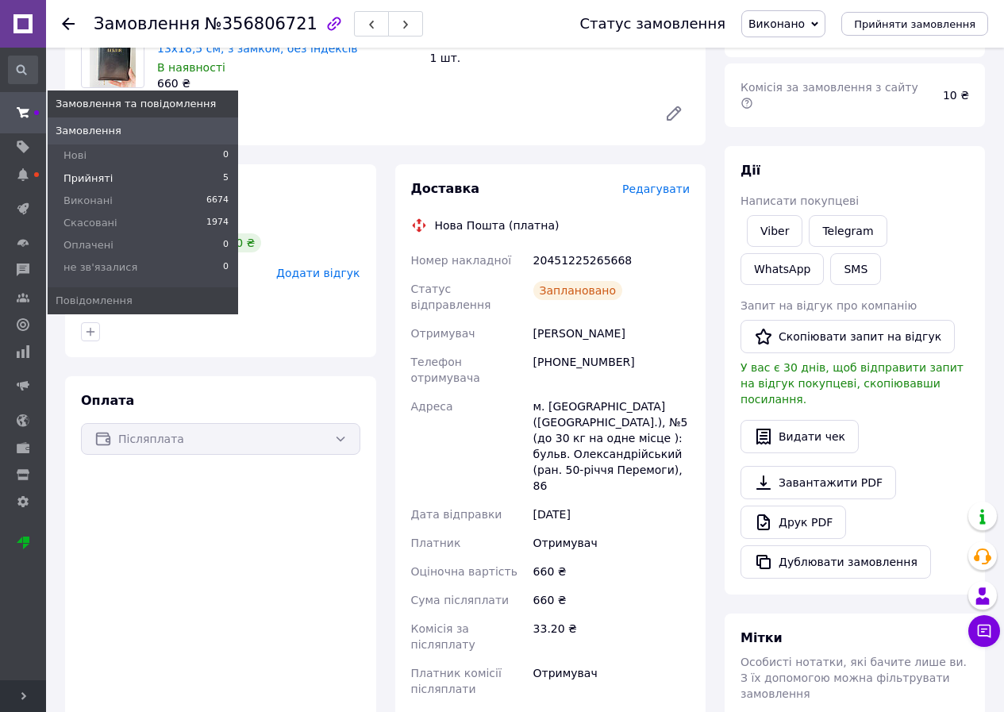
click at [105, 179] on span "Прийняті" at bounding box center [87, 178] width 49 height 14
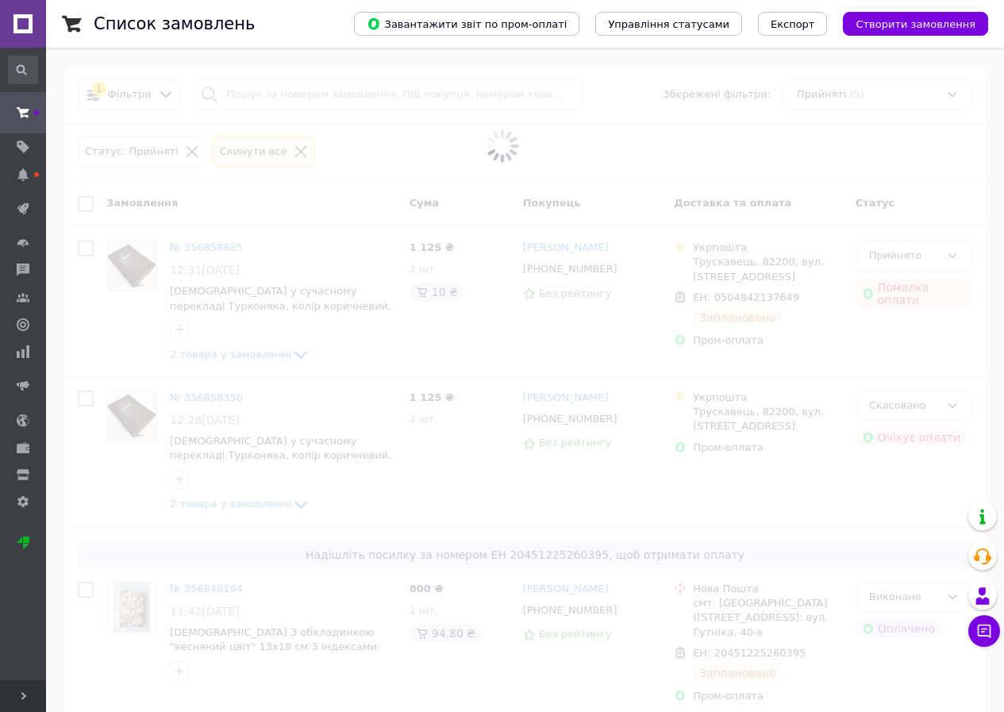
click at [102, 459] on span at bounding box center [502, 356] width 1004 height 712
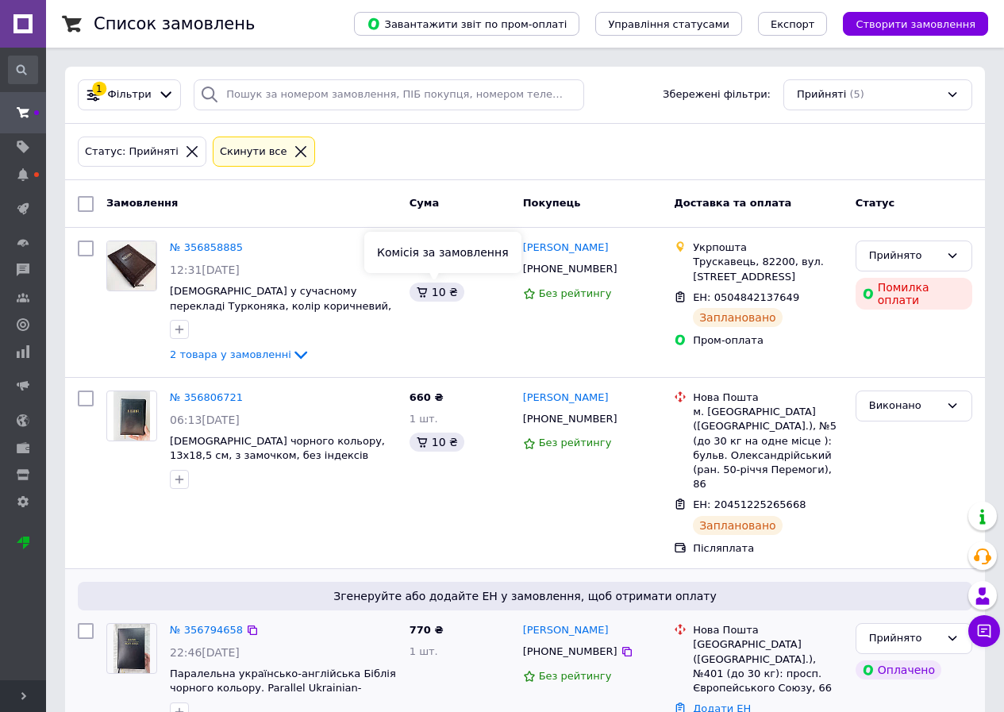
scroll to position [238, 0]
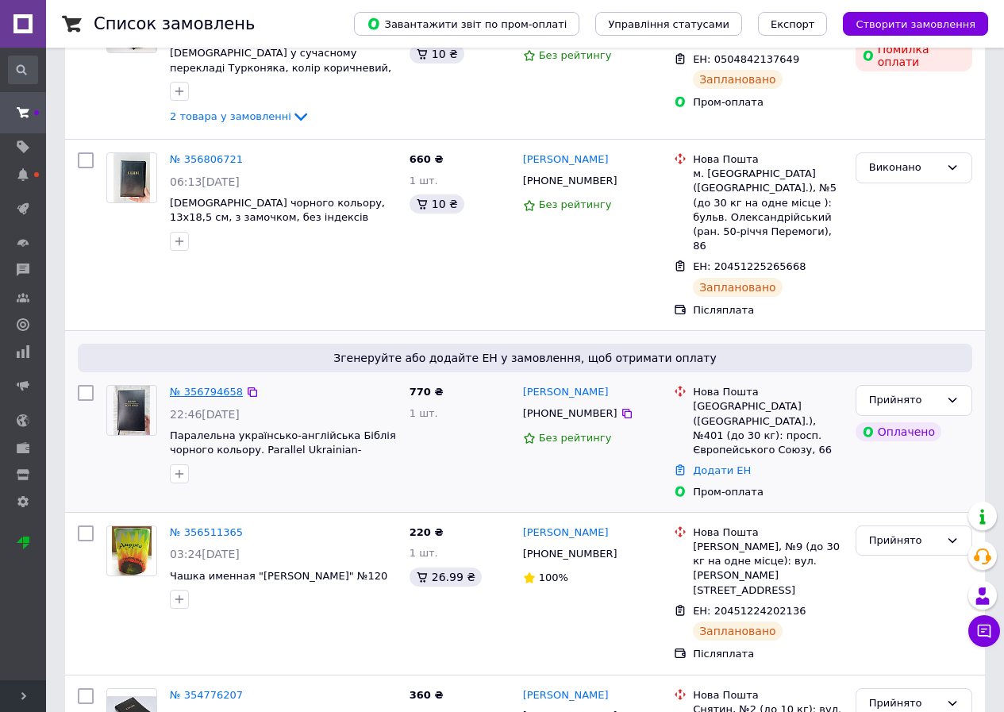
click at [195, 386] on link "№ 356794658" at bounding box center [206, 392] width 73 height 12
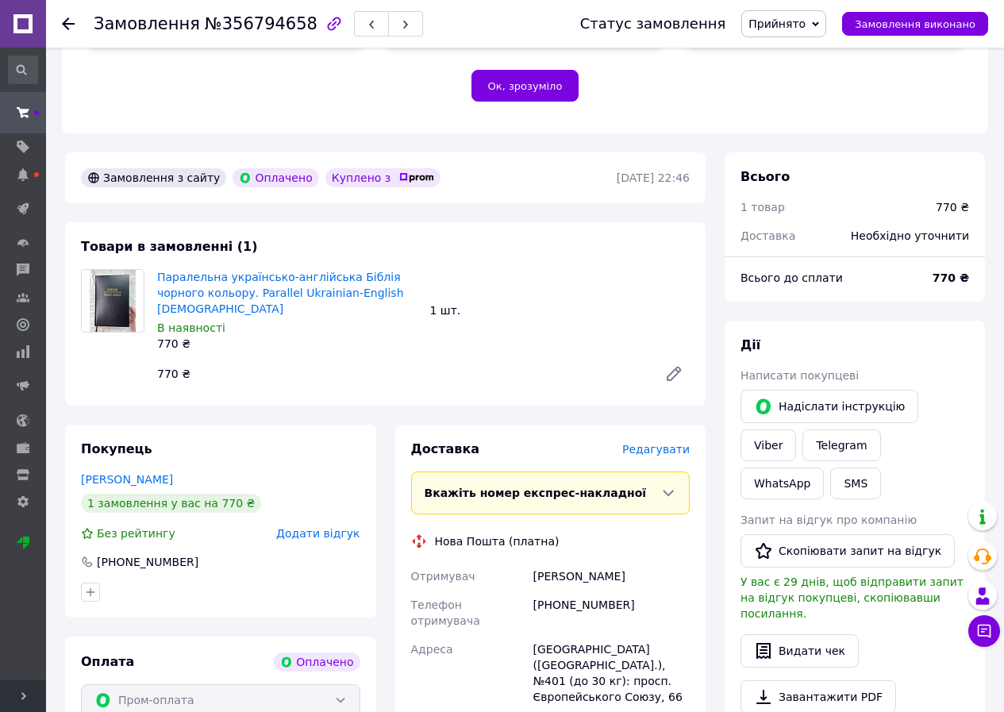
scroll to position [397, 0]
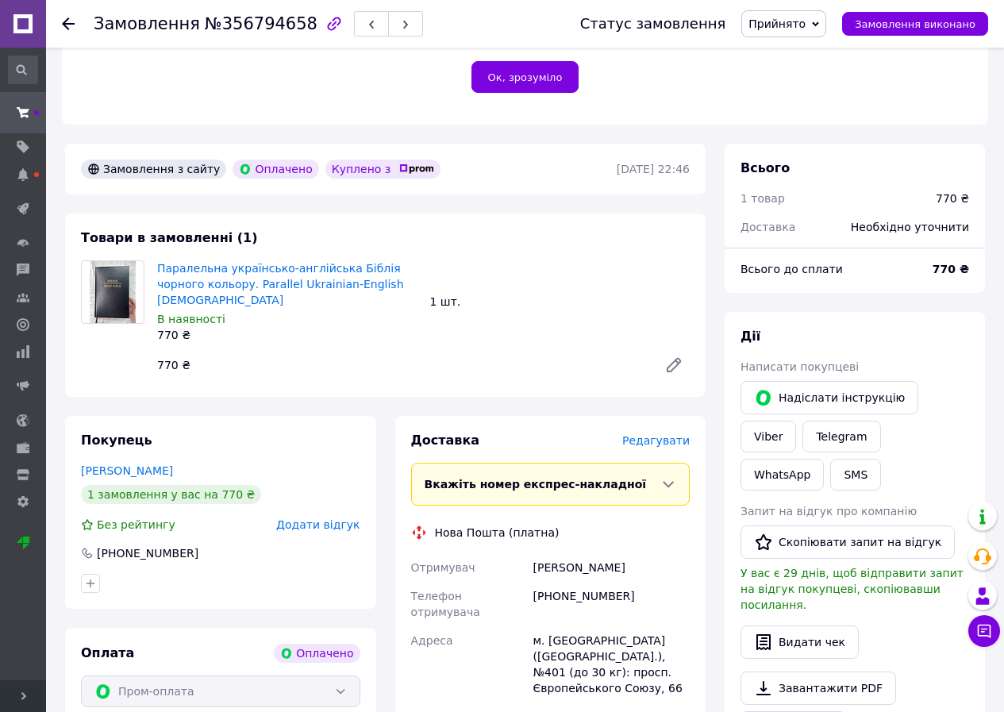
drag, startPoint x: 638, startPoint y: 512, endPoint x: 513, endPoint y: 512, distance: 125.4
click at [513, 553] on div "Отримувач Шевирьова Світлана Телефон отримувача +380732614877 Адреса м. Київ (К…" at bounding box center [551, 670] width 286 height 235
drag, startPoint x: 613, startPoint y: 547, endPoint x: 529, endPoint y: 548, distance: 83.3
click at [530, 582] on div "[PHONE_NUMBER]" at bounding box center [611, 604] width 163 height 44
drag, startPoint x: 667, startPoint y: 611, endPoint x: 507, endPoint y: 567, distance: 165.4
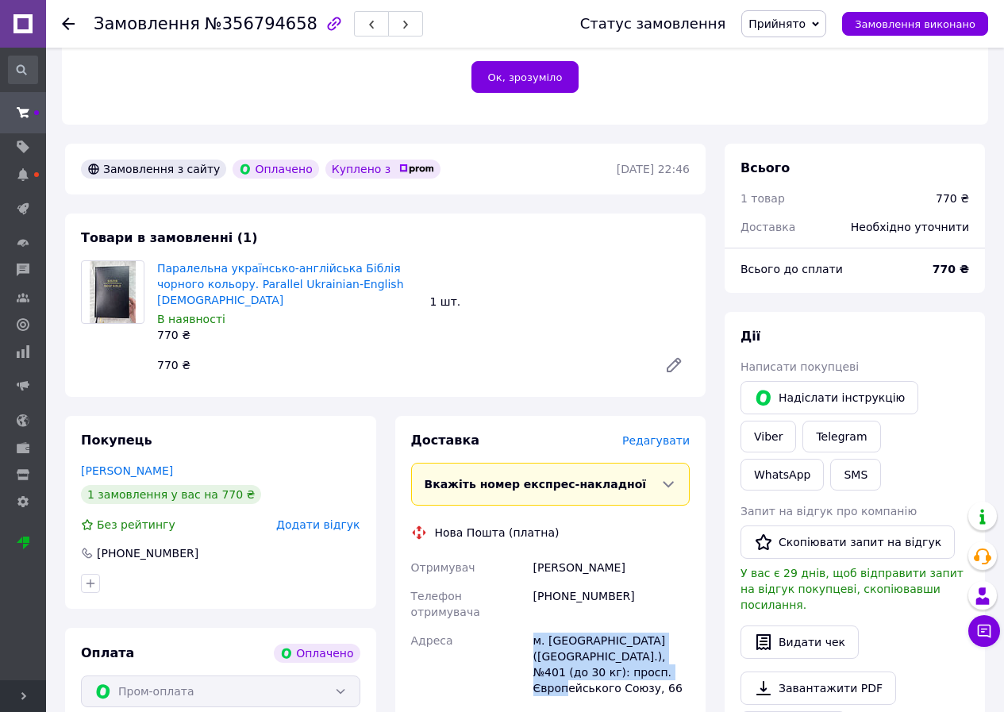
click at [507, 567] on div "Отримувач Шевирьова Світлана Телефон отримувача +380732614877 Адреса м. Київ (К…" at bounding box center [551, 670] width 286 height 235
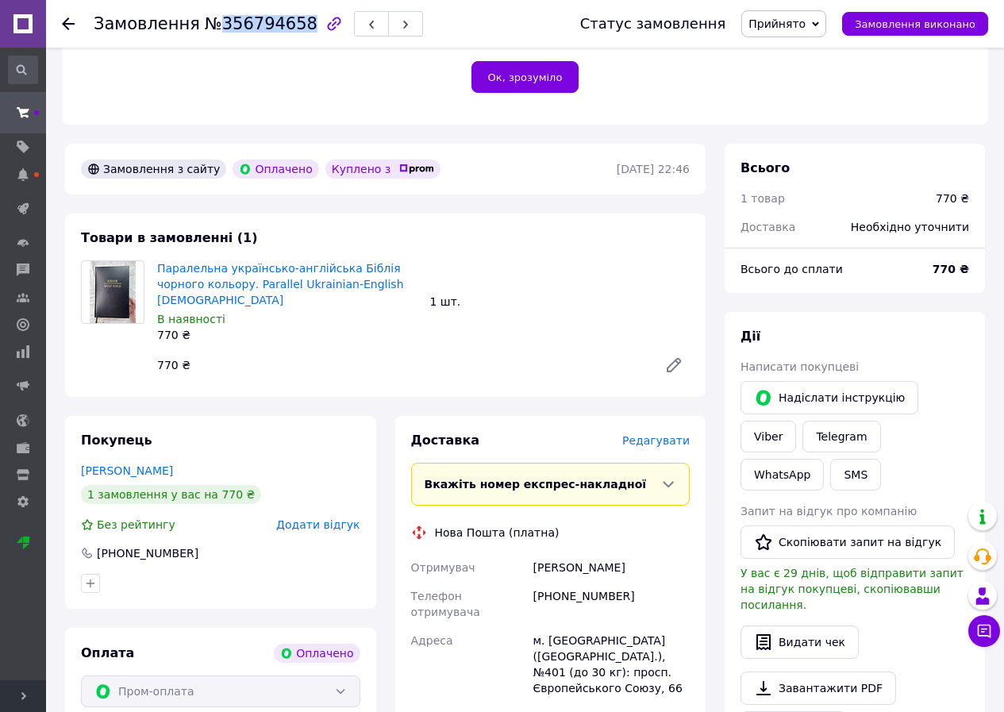
drag, startPoint x: 209, startPoint y: 29, endPoint x: 290, endPoint y: 39, distance: 82.3
click at [290, 39] on div "Замовлення №356794658" at bounding box center [321, 24] width 455 height 48
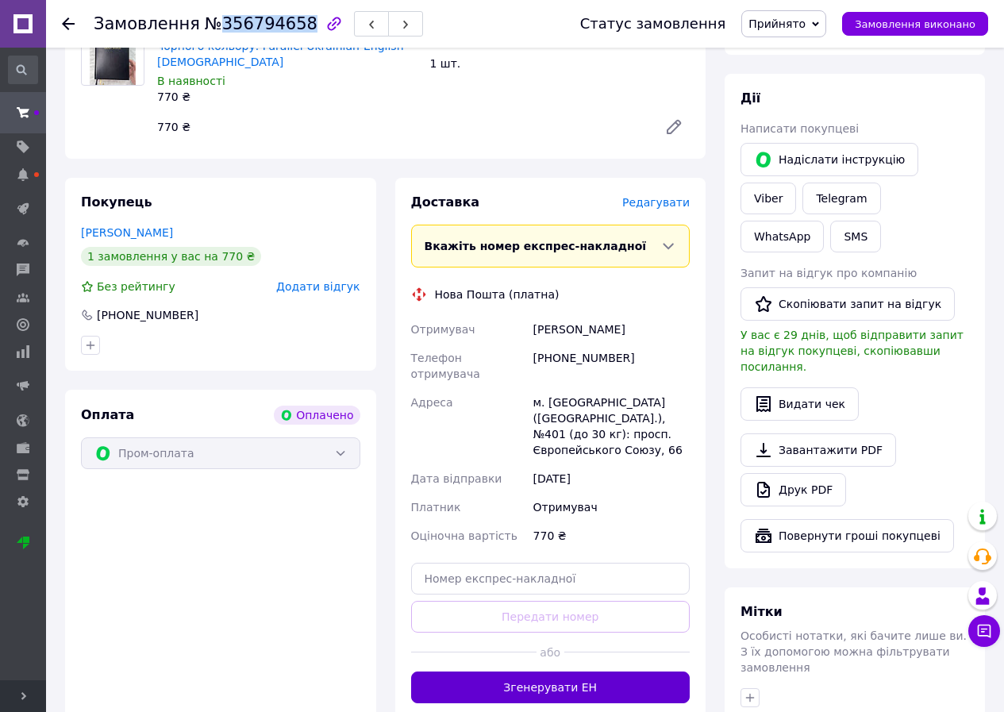
click at [532, 671] on button "Згенерувати ЕН" at bounding box center [550, 687] width 279 height 32
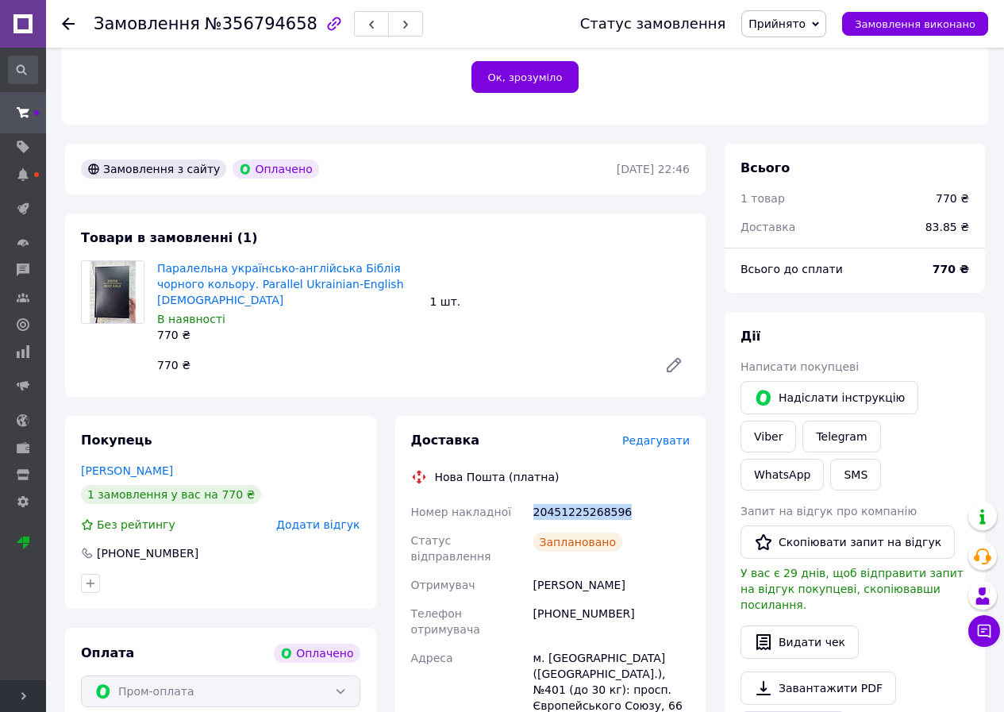
drag, startPoint x: 621, startPoint y: 465, endPoint x: 532, endPoint y: 465, distance: 88.9
click at [532, 498] on div "20451225268596" at bounding box center [611, 512] width 163 height 29
click at [796, 421] on link "Viber" at bounding box center [768, 437] width 56 height 32
drag, startPoint x: 607, startPoint y: 696, endPoint x: 620, endPoint y: 641, distance: 56.2
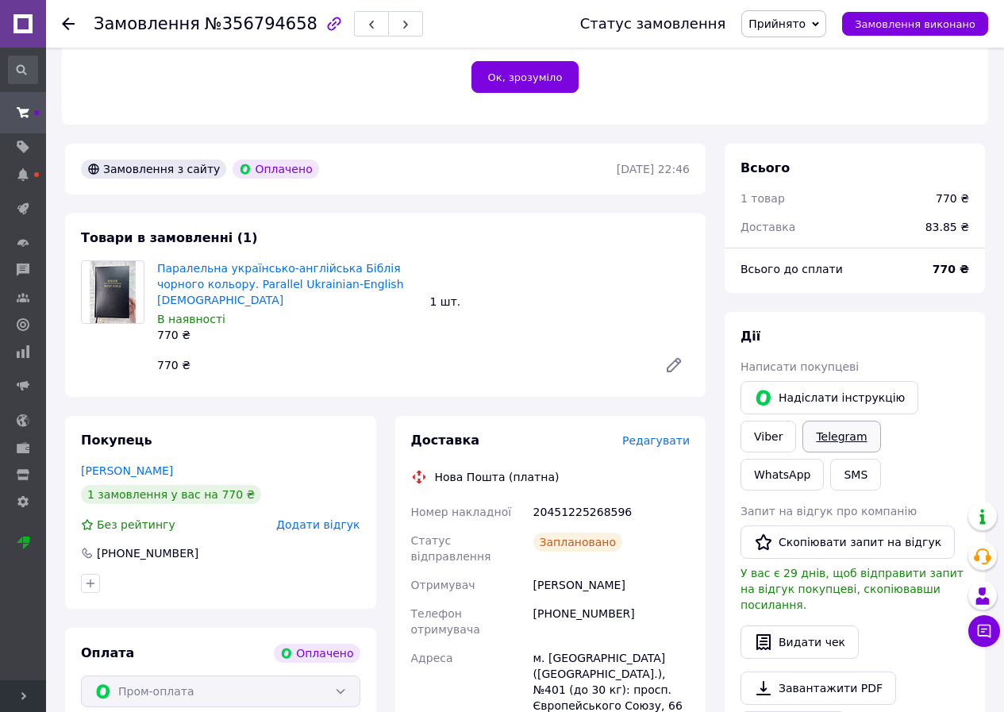
click at [802, 421] on link "Telegram" at bounding box center [841, 437] width 78 height 32
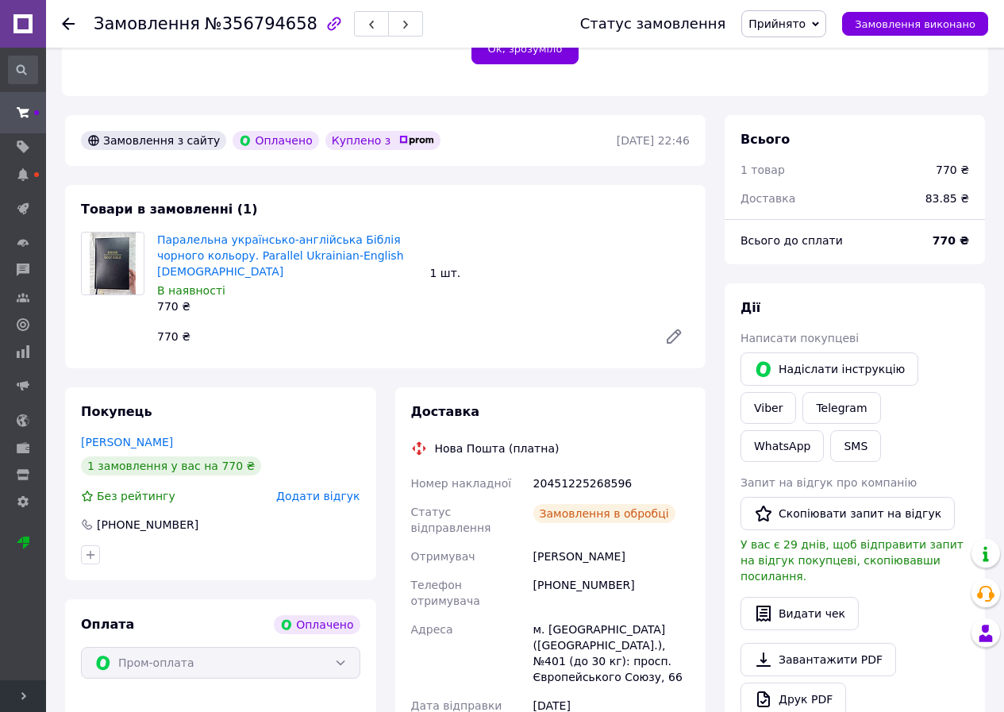
scroll to position [476, 0]
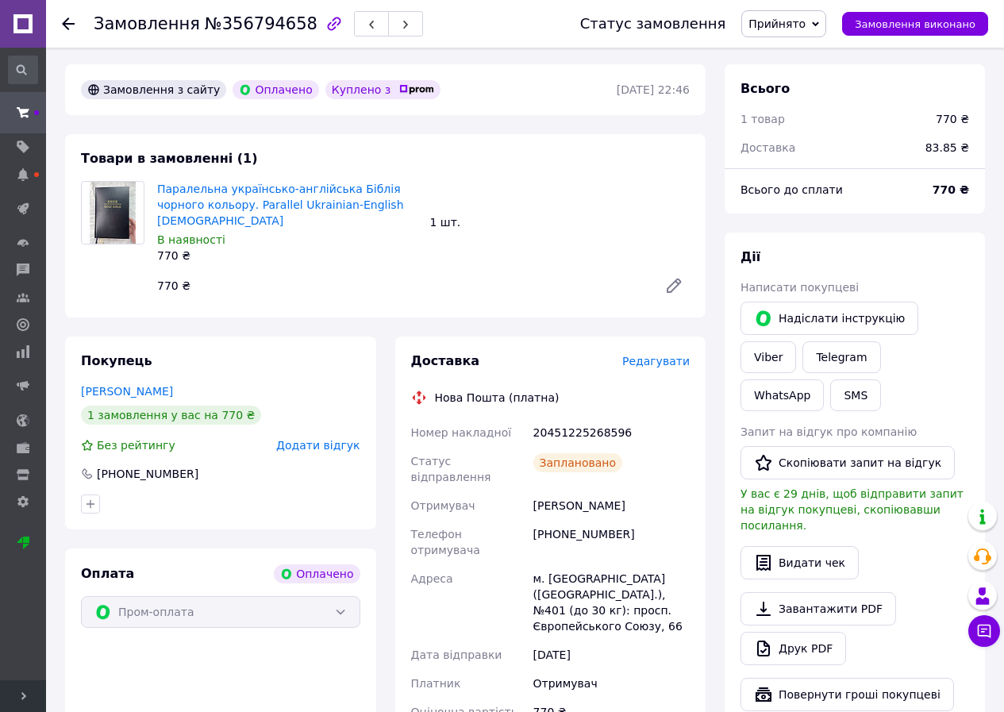
click at [79, 644] on div "Оплата Оплачено Пром-оплата" at bounding box center [220, 681] width 311 height 267
click at [798, 20] on span "Прийнято" at bounding box center [776, 23] width 57 height 13
click at [810, 58] on li "Виконано" at bounding box center [787, 56] width 90 height 24
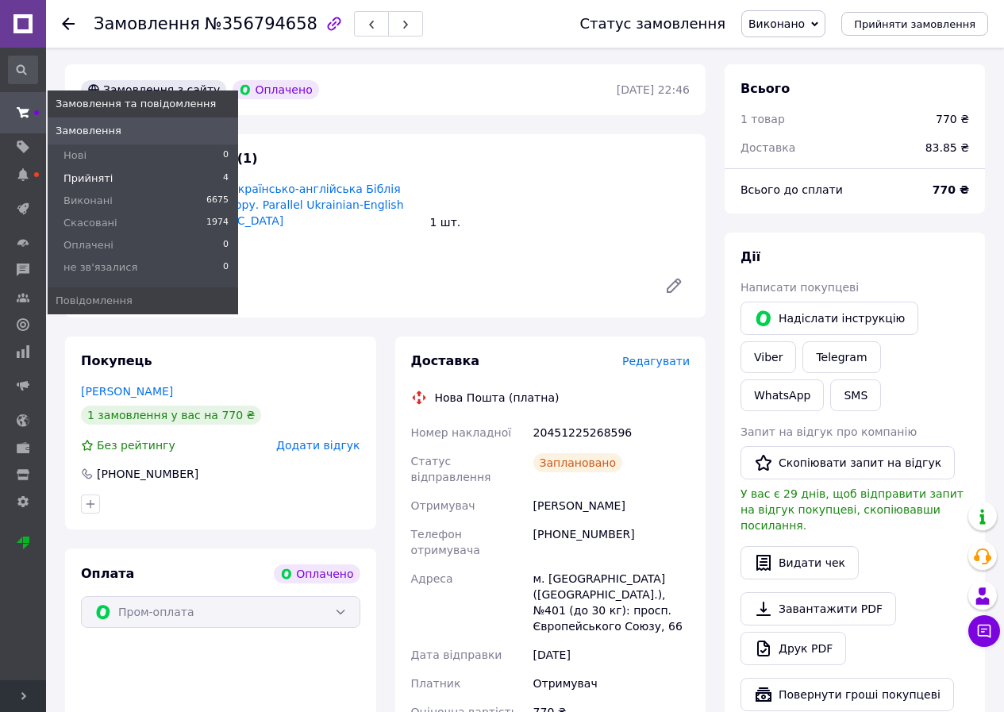
click at [106, 175] on span "Прийняті" at bounding box center [87, 178] width 49 height 14
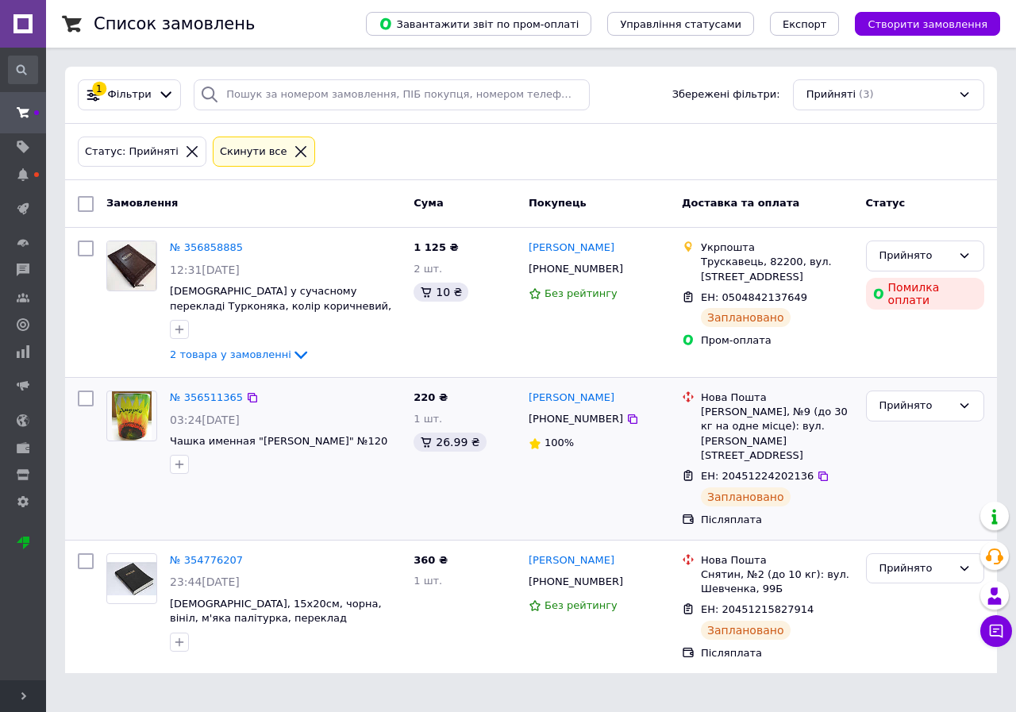
click at [83, 460] on div at bounding box center [85, 458] width 29 height 149
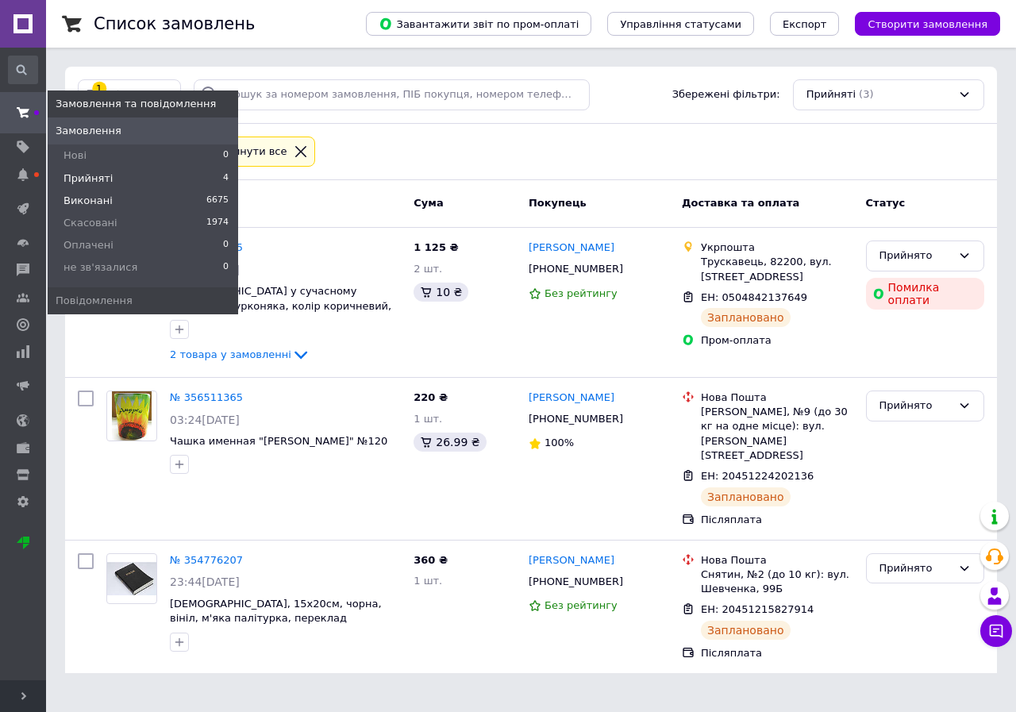
click at [102, 202] on span "Виконані" at bounding box center [87, 201] width 49 height 14
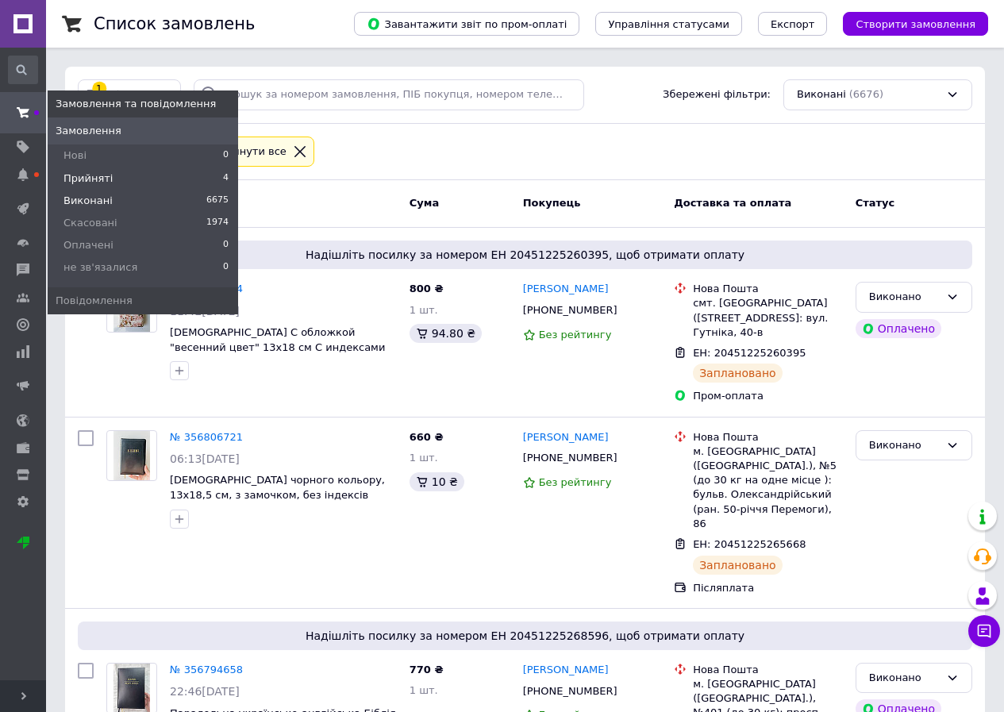
click at [91, 183] on span "Прийняті" at bounding box center [87, 178] width 49 height 14
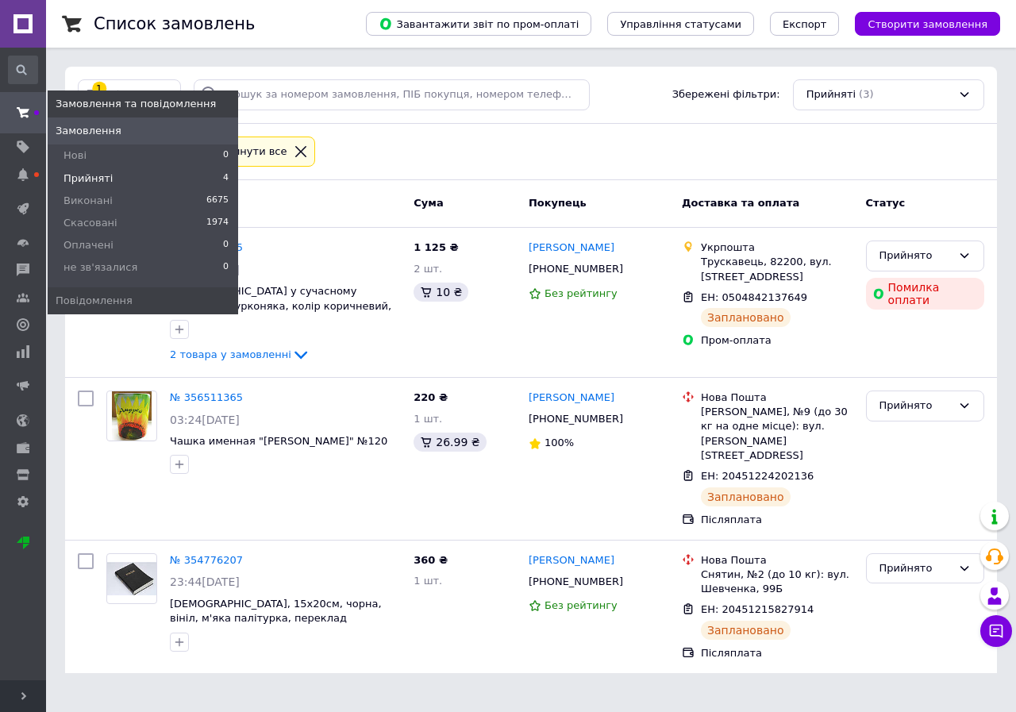
click at [102, 179] on span "Прийняті" at bounding box center [87, 178] width 49 height 14
